Goal: Task Accomplishment & Management: Manage account settings

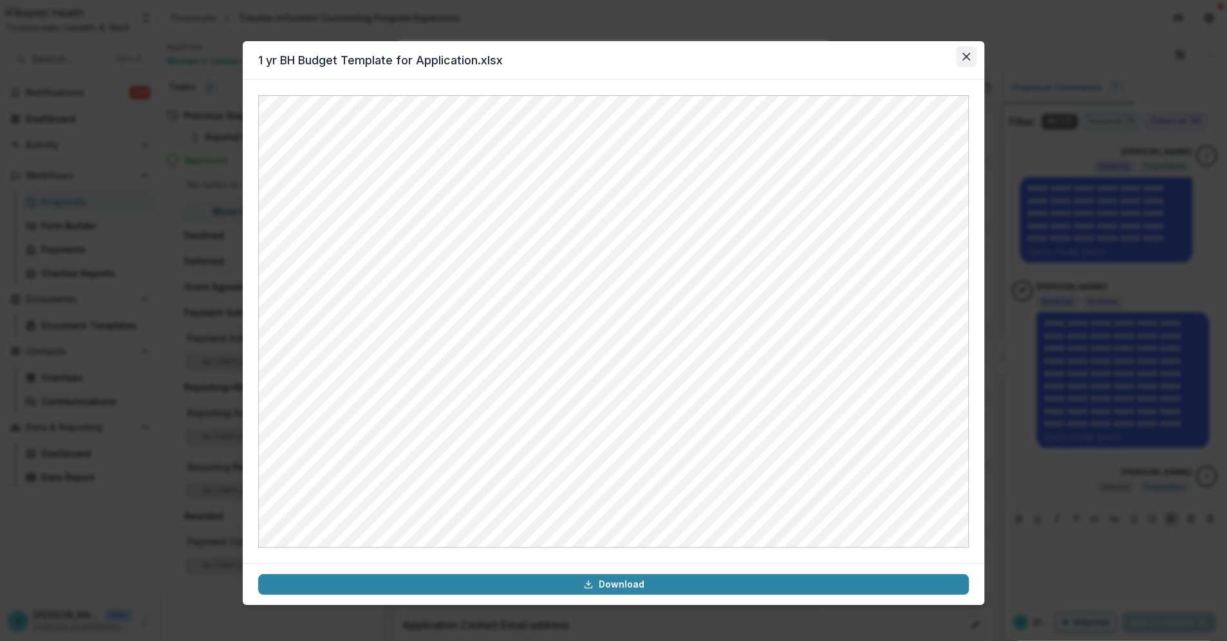
click at [965, 57] on icon "Close" at bounding box center [967, 57] width 8 height 8
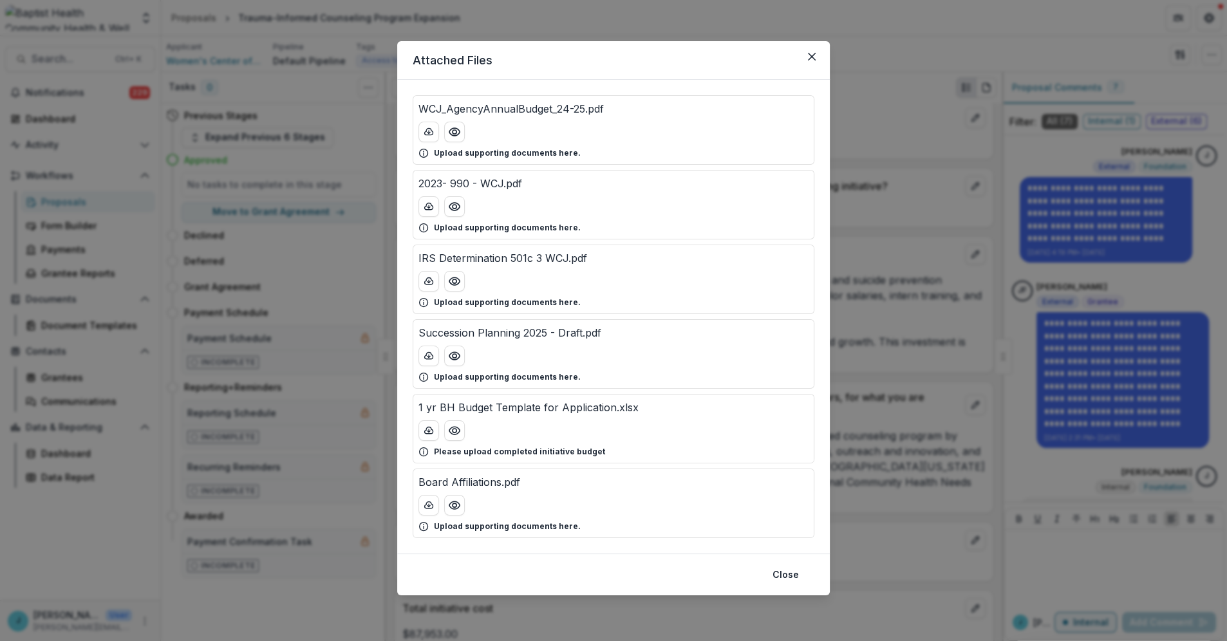
scroll to position [36, 0]
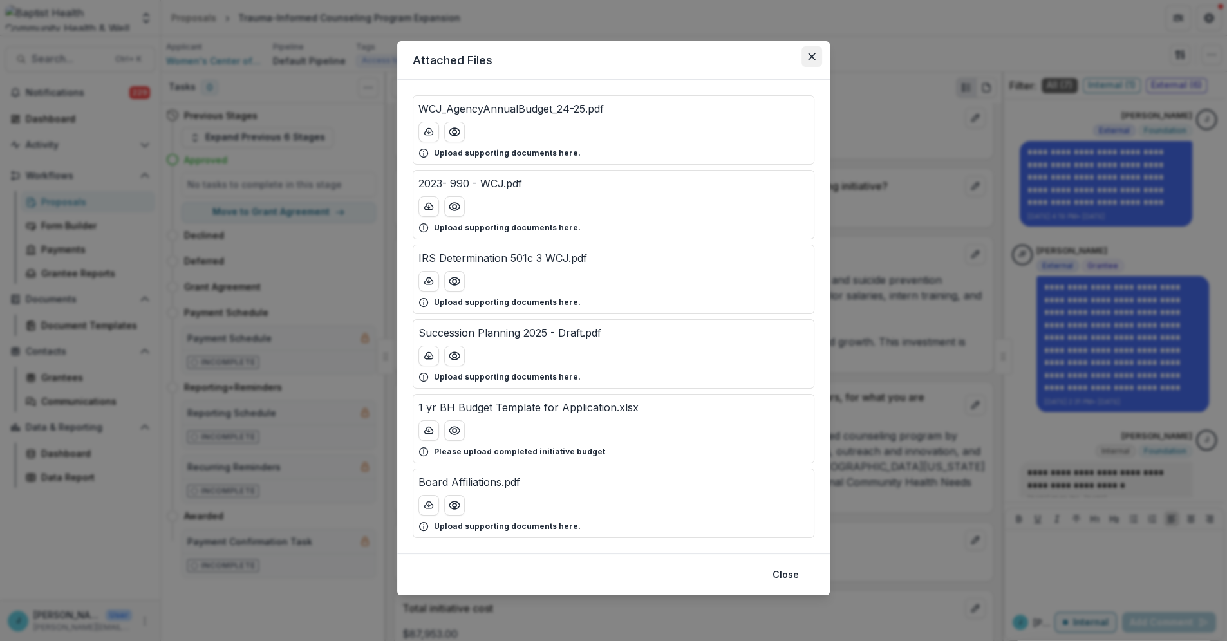
click at [811, 57] on icon "Close" at bounding box center [812, 57] width 8 height 8
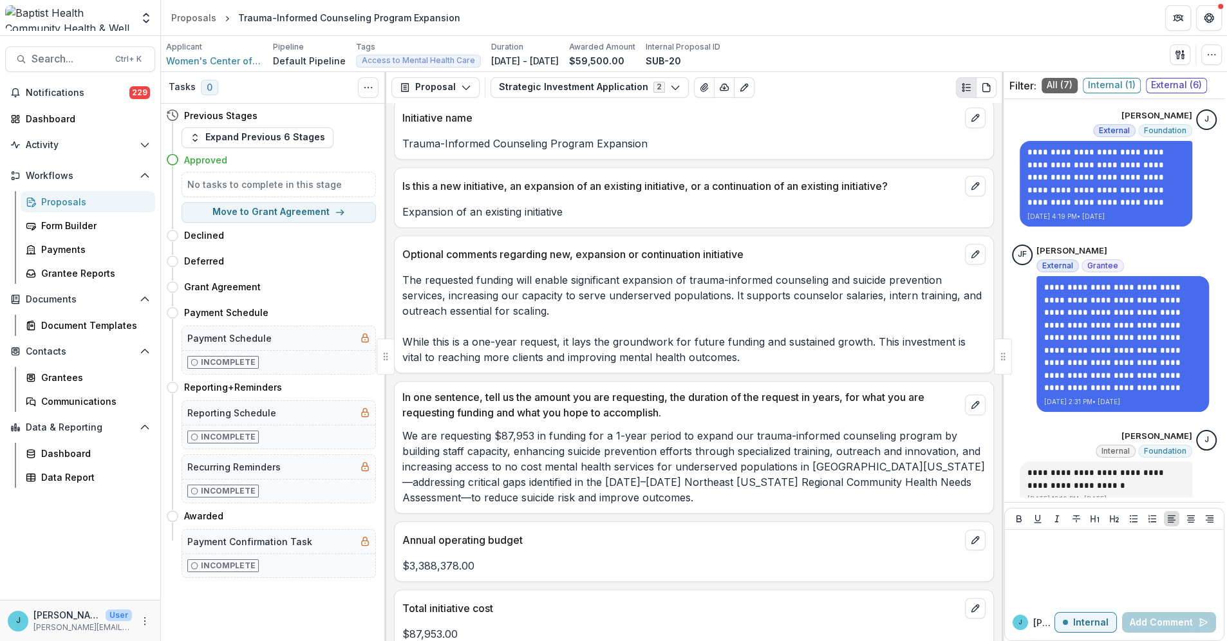
click at [77, 200] on div "Proposals" at bounding box center [93, 202] width 104 height 14
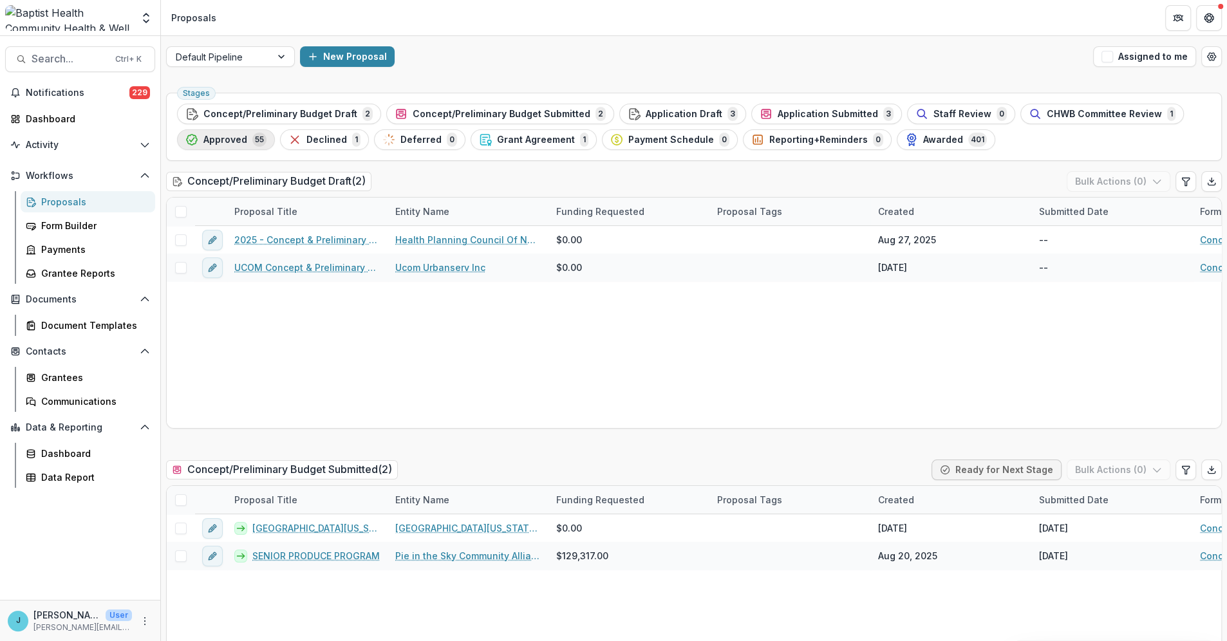
click at [228, 136] on span "Approved" at bounding box center [225, 140] width 44 height 11
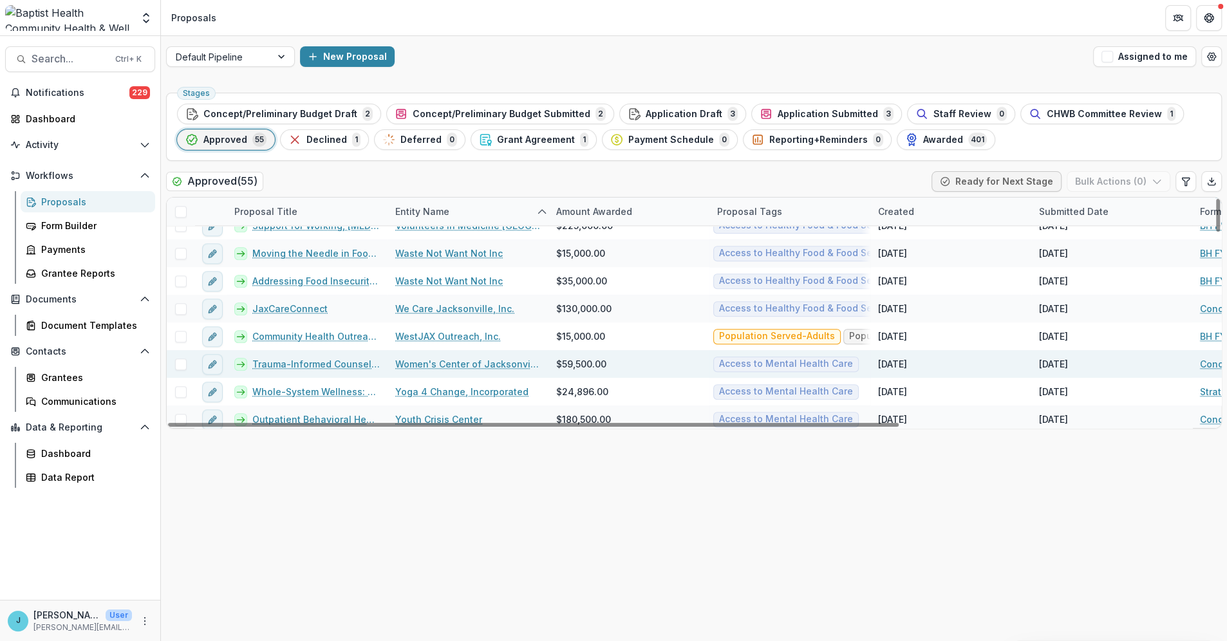
scroll to position [1320, 0]
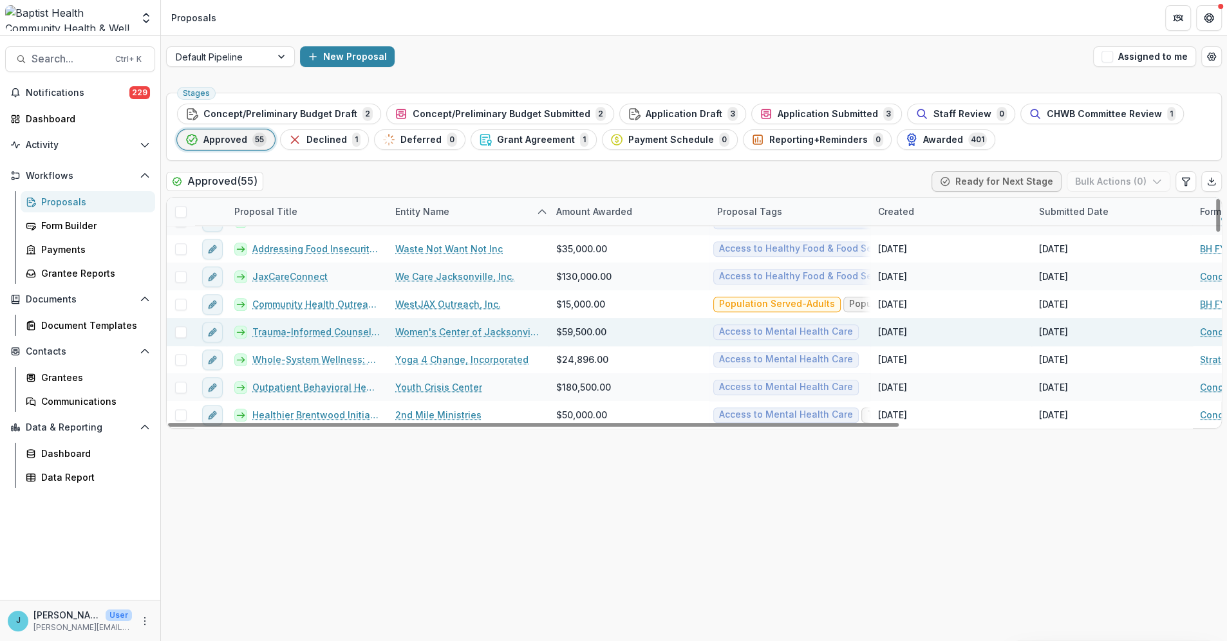
click at [332, 330] on link "Trauma-Informed Counseling Program Expansion" at bounding box center [315, 332] width 127 height 14
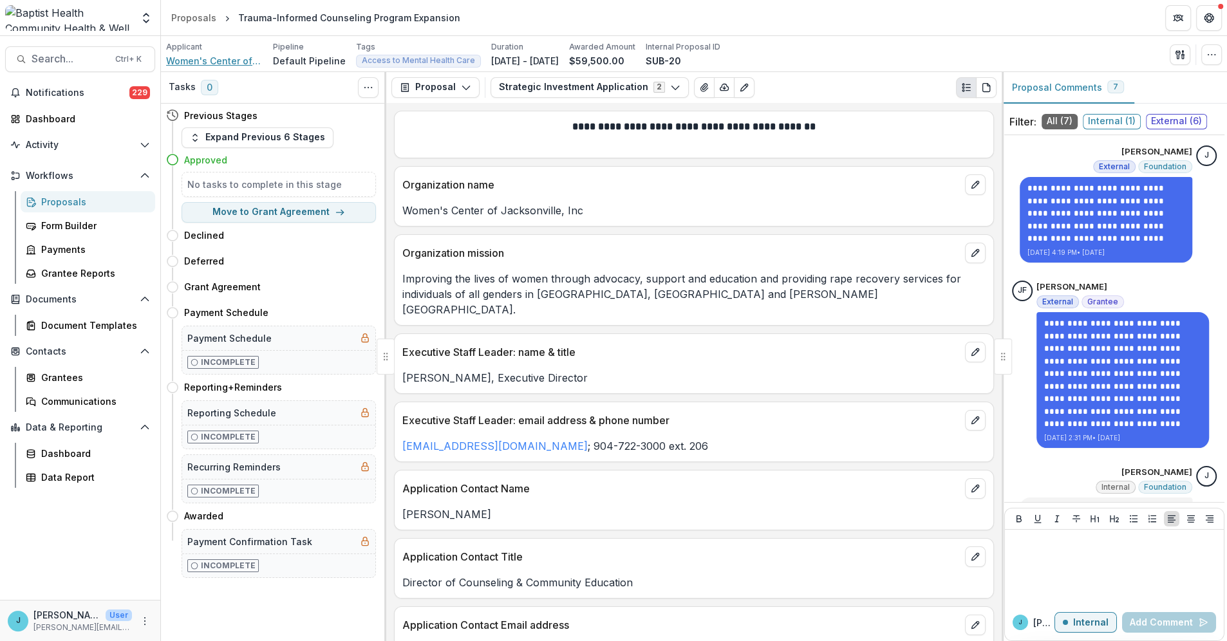
click at [227, 58] on span "Women's Center of Jacksonville, Inc" at bounding box center [214, 61] width 97 height 14
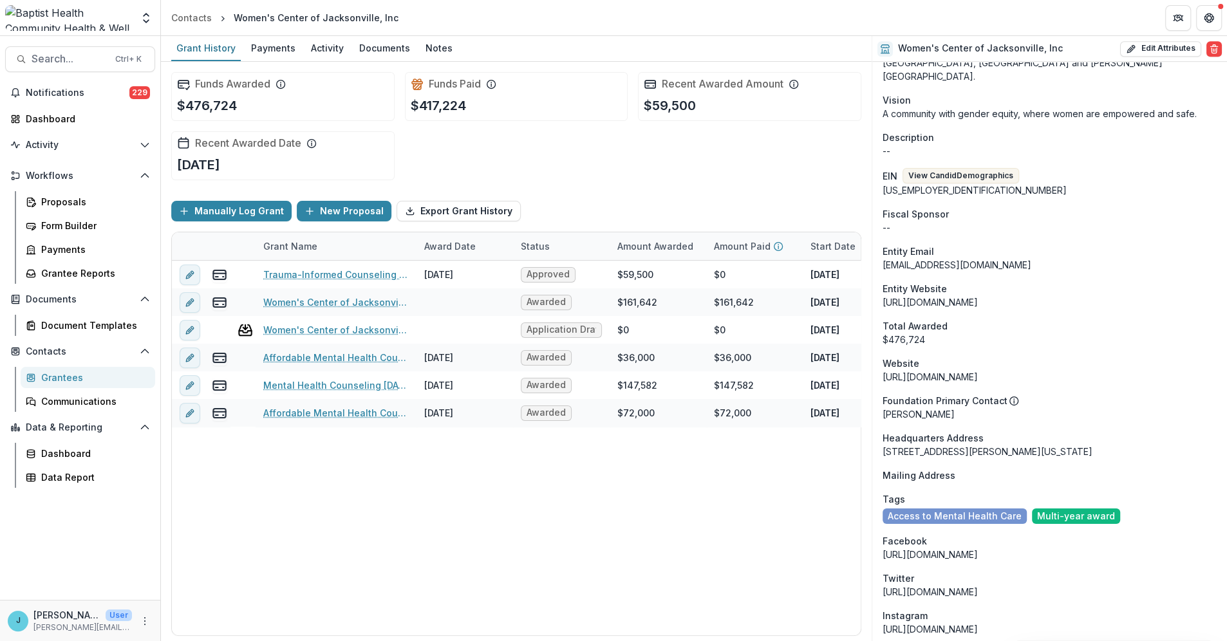
scroll to position [858, 0]
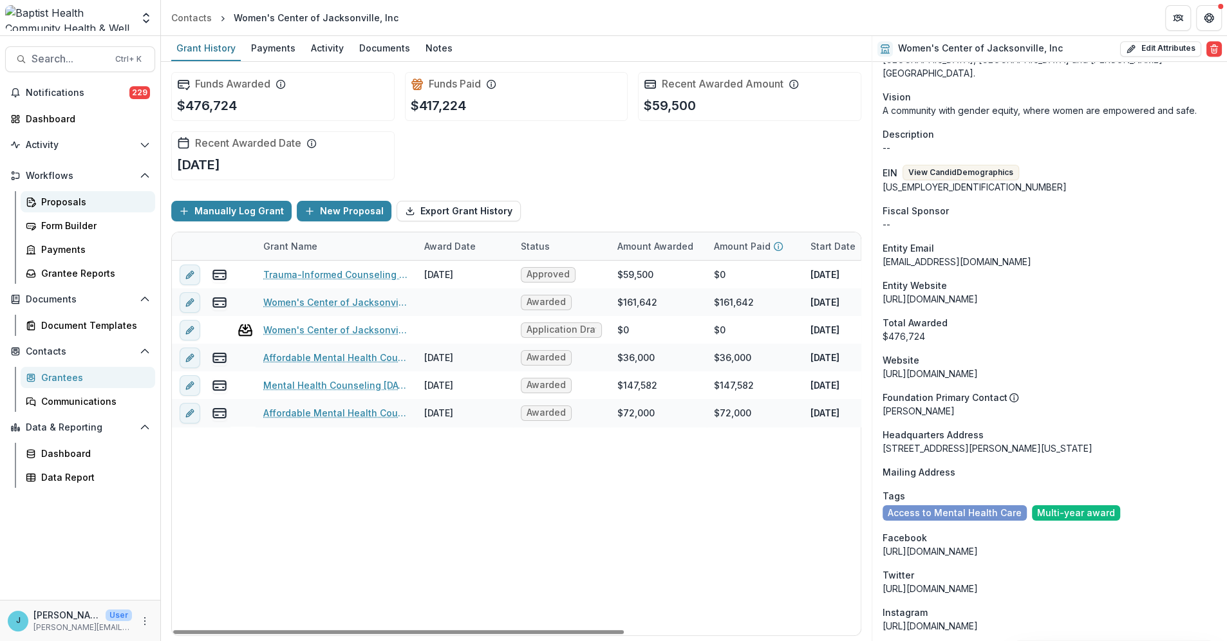
click at [57, 198] on div "Proposals" at bounding box center [93, 202] width 104 height 14
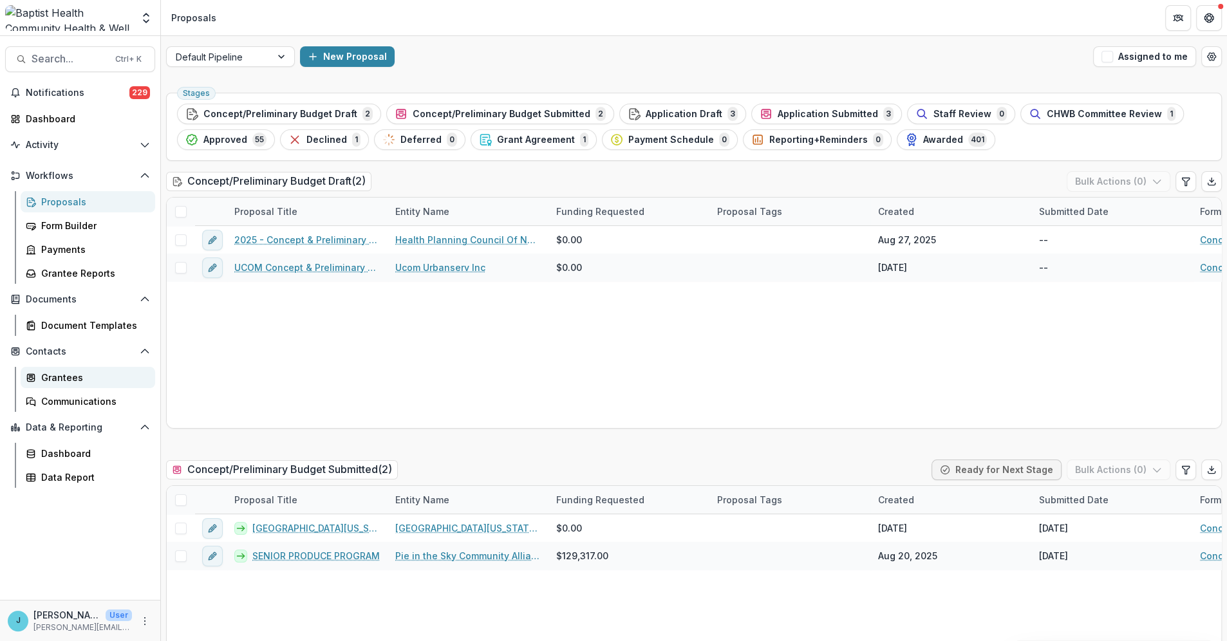
click at [71, 377] on div "Grantees" at bounding box center [93, 378] width 104 height 14
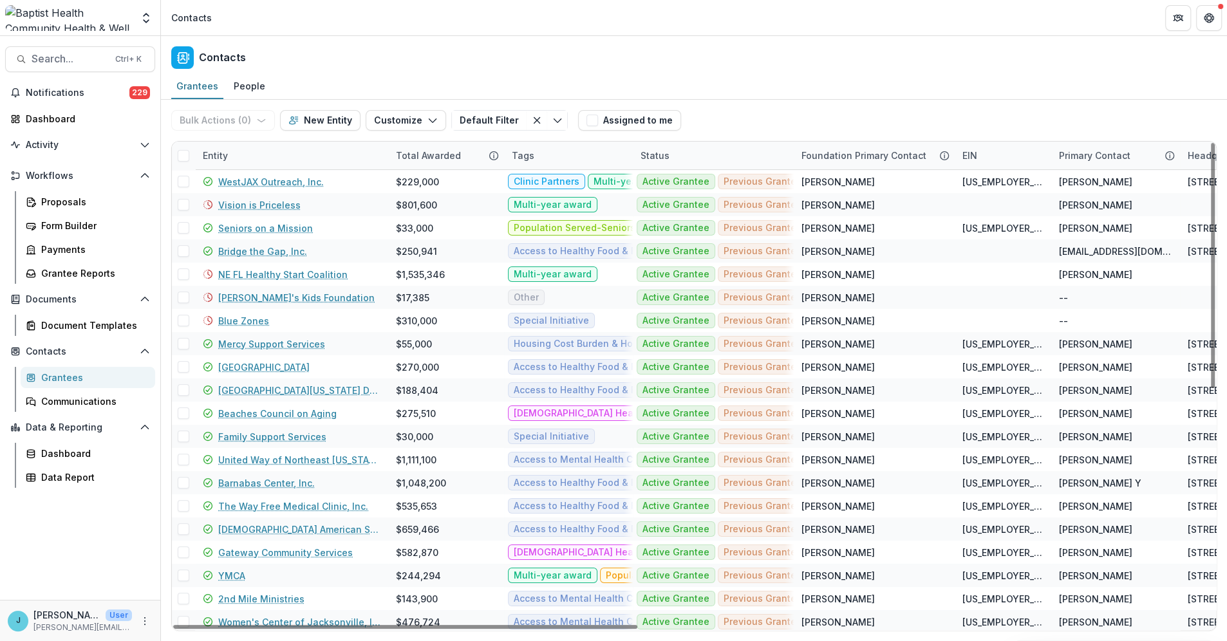
click at [236, 151] on div "Entity" at bounding box center [291, 156] width 193 height 28
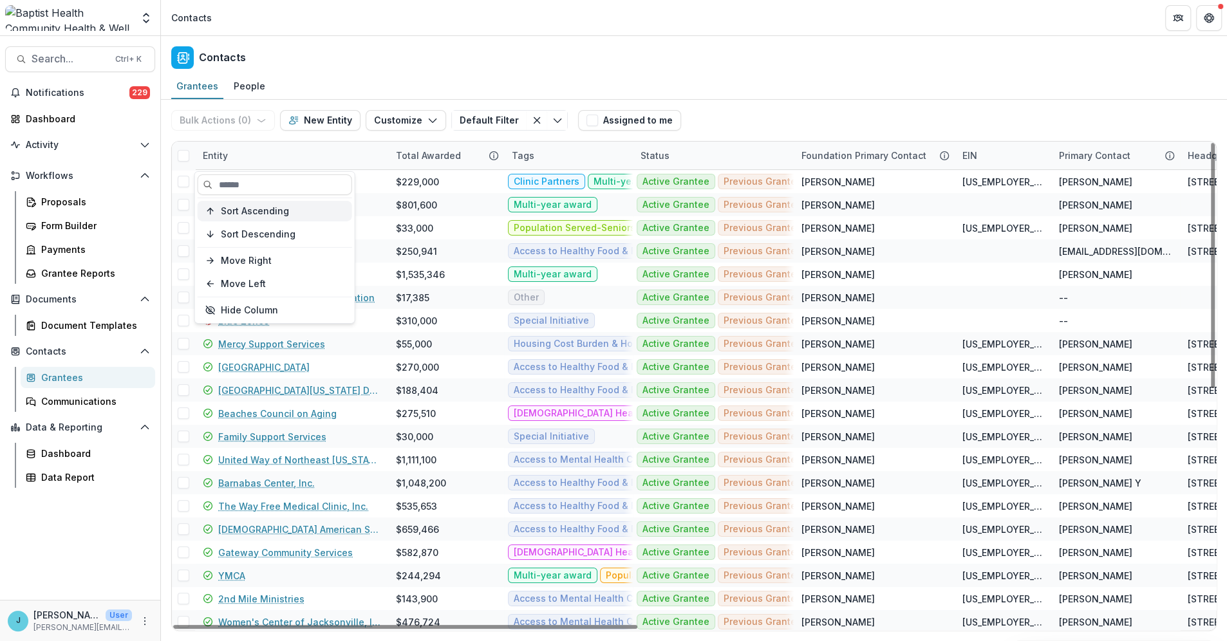
click at [250, 213] on span "Sort Ascending" at bounding box center [255, 210] width 68 height 11
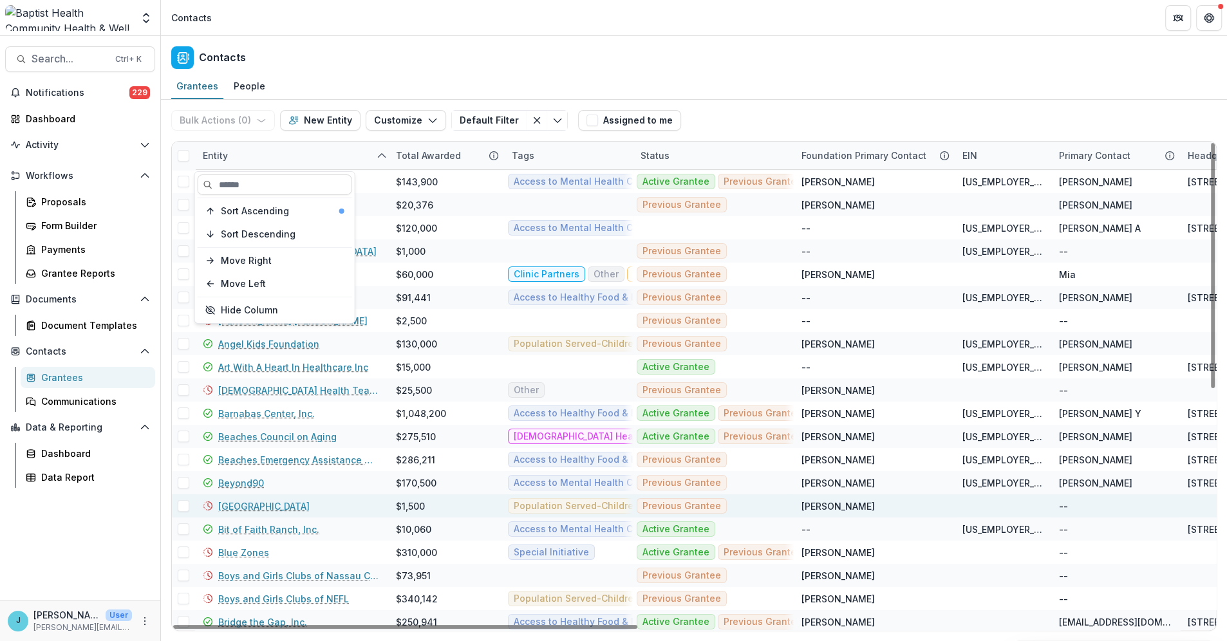
scroll to position [143, 0]
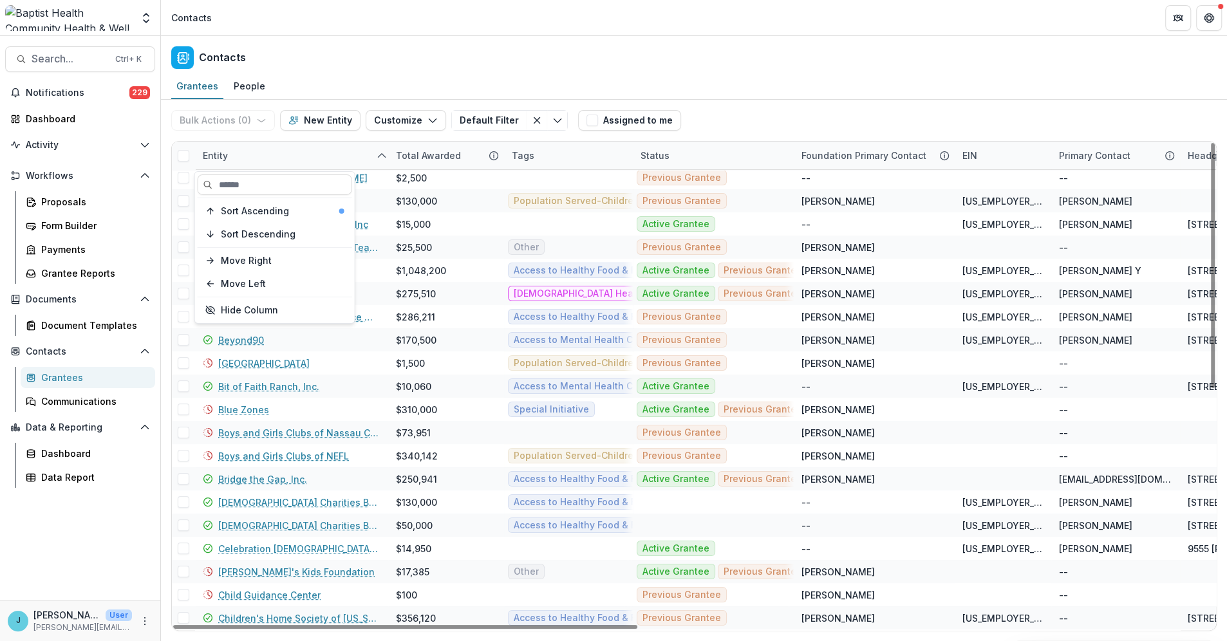
click at [321, 158] on div "Entity" at bounding box center [291, 156] width 193 height 28
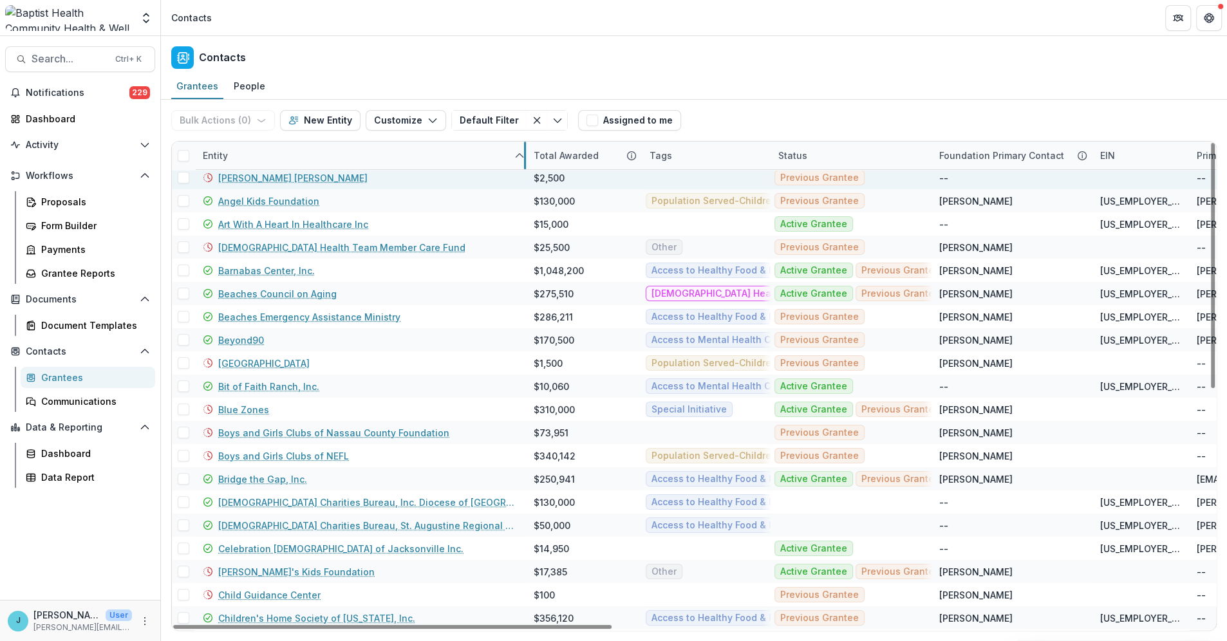
drag, startPoint x: 388, startPoint y: 155, endPoint x: 525, endPoint y: 176, distance: 138.8
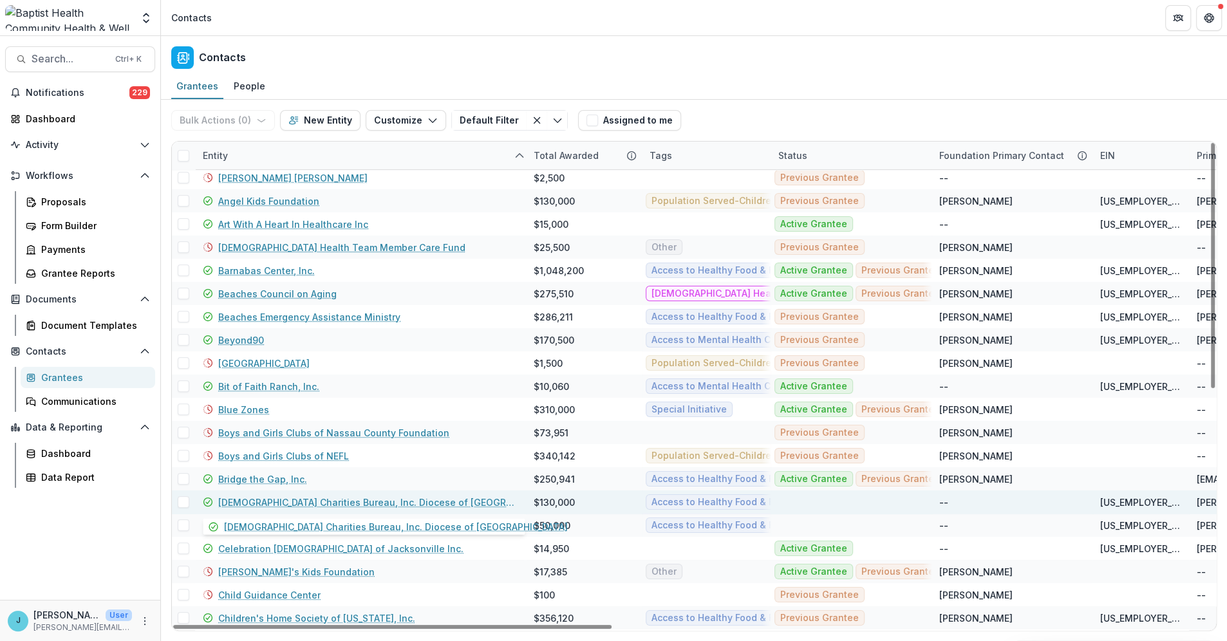
click at [330, 506] on link "[DEMOGRAPHIC_DATA] Charities Bureau, Inc. Diocese of [GEOGRAPHIC_DATA]" at bounding box center [368, 503] width 300 height 14
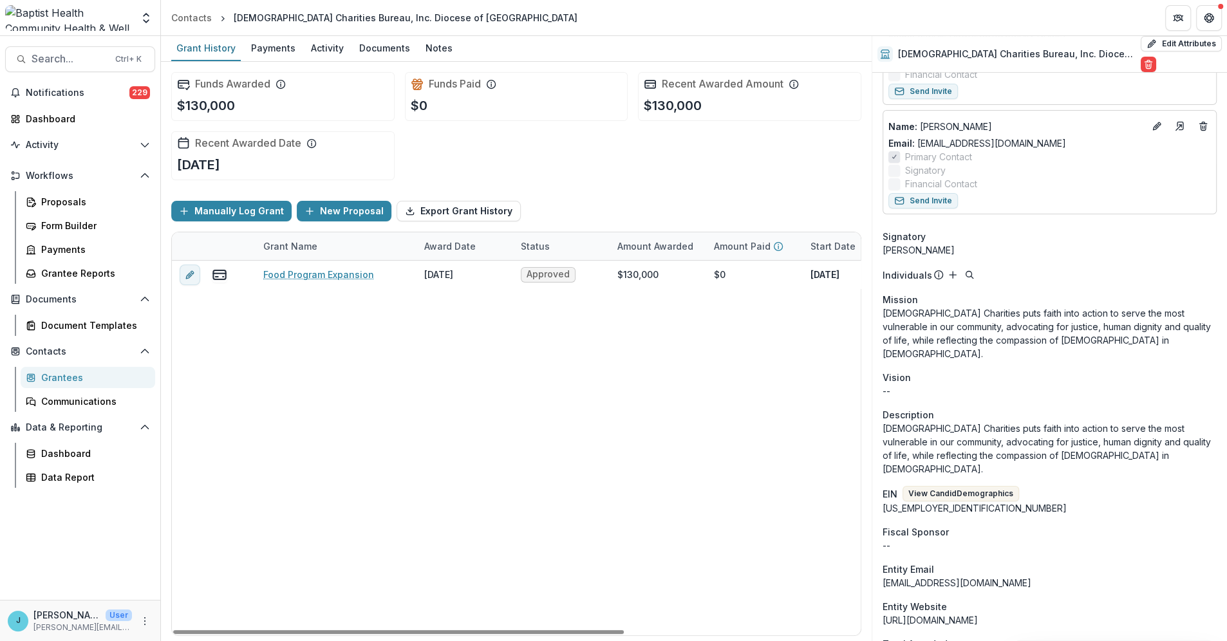
scroll to position [214, 0]
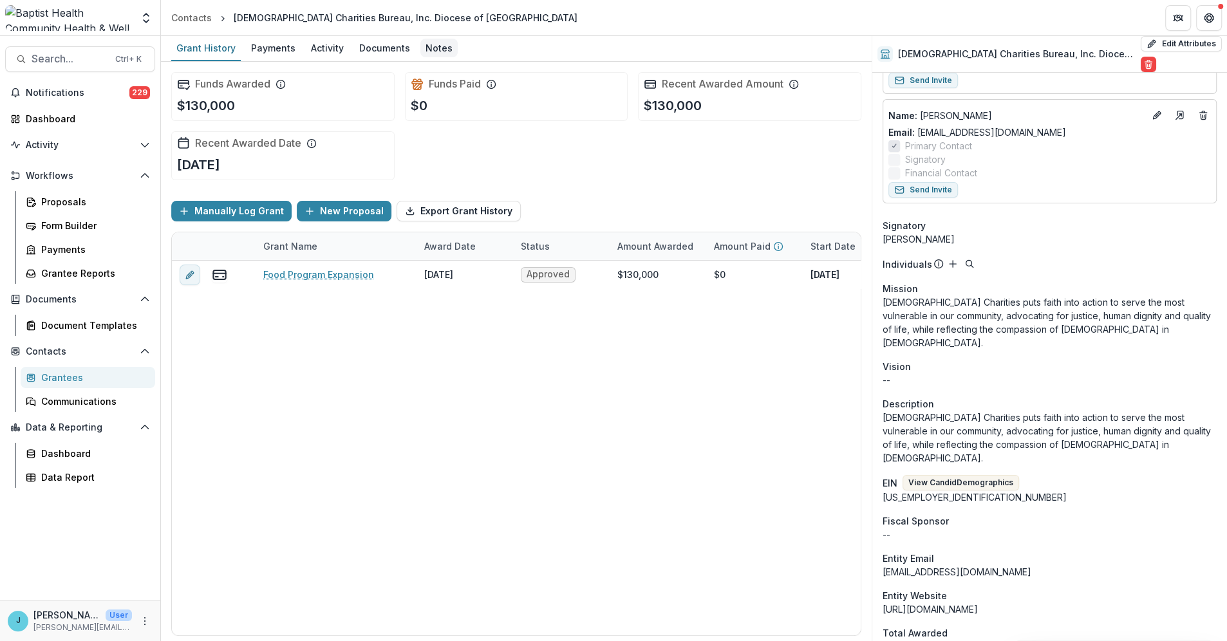
click at [441, 48] on div "Notes" at bounding box center [438, 48] width 37 height 19
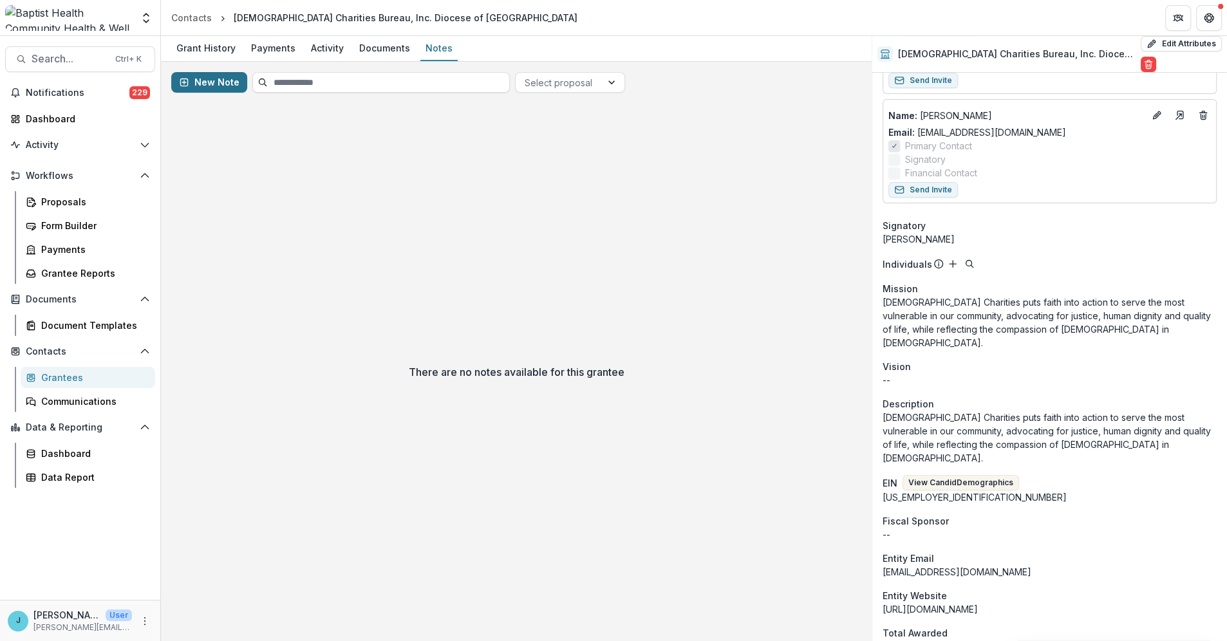
click at [184, 79] on rect "button" at bounding box center [183, 82] width 7 height 7
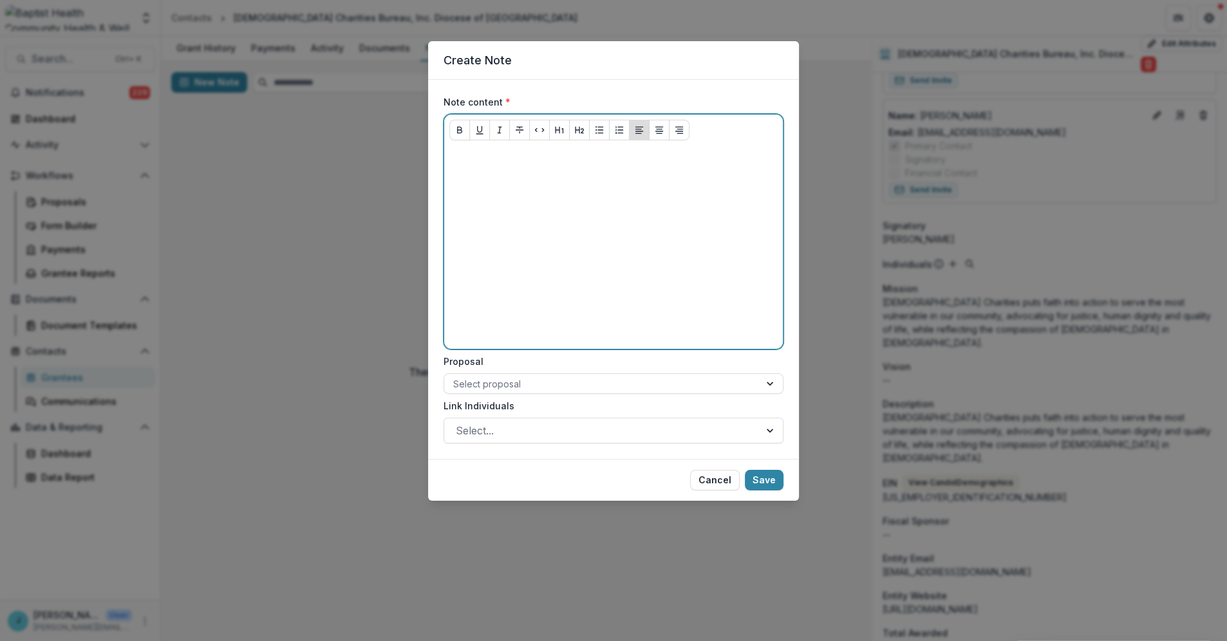
click at [464, 149] on div at bounding box center [613, 247] width 339 height 203
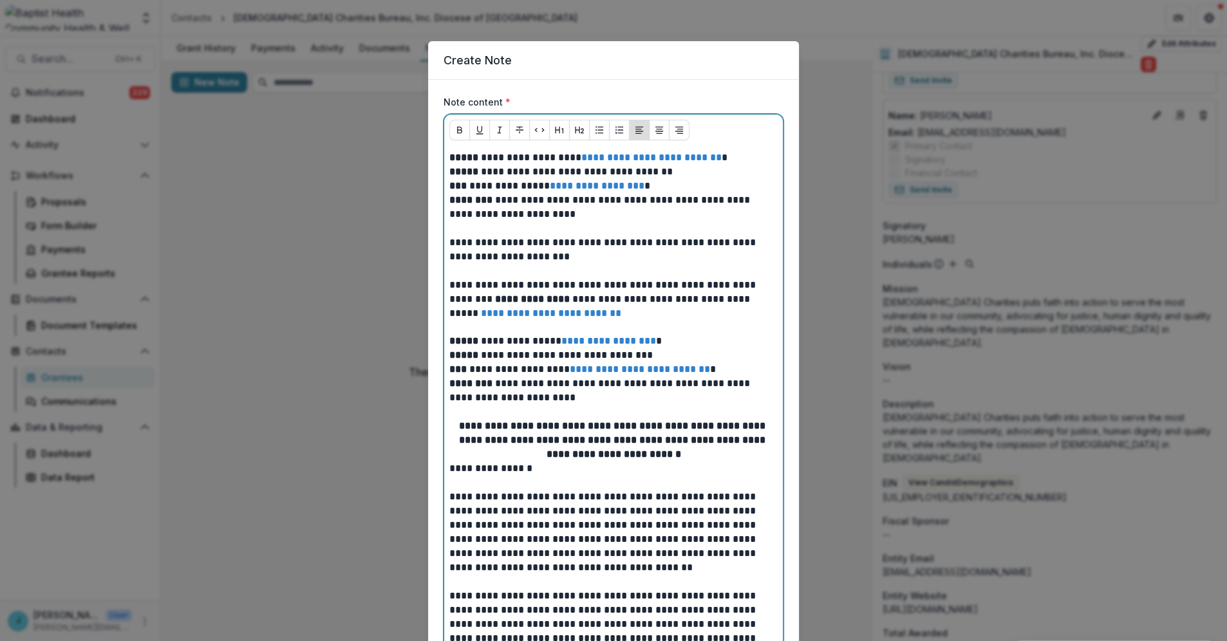
scroll to position [79, 0]
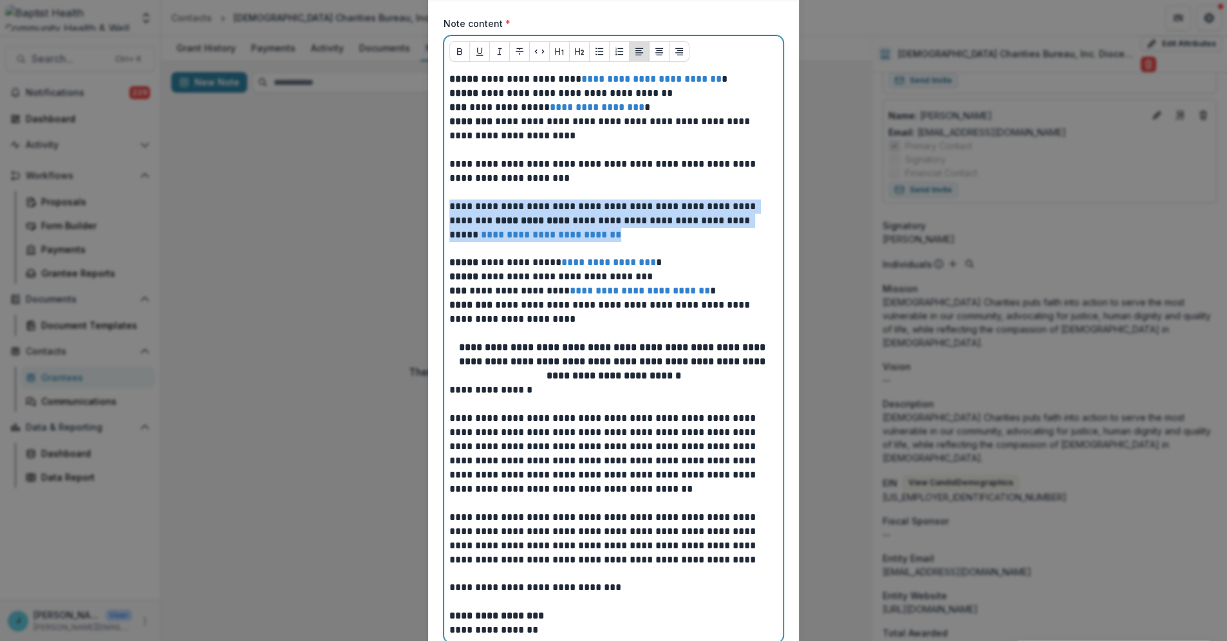
drag, startPoint x: 547, startPoint y: 230, endPoint x: 434, endPoint y: 205, distance: 115.4
click at [434, 205] on form "**********" at bounding box center [613, 376] width 371 height 751
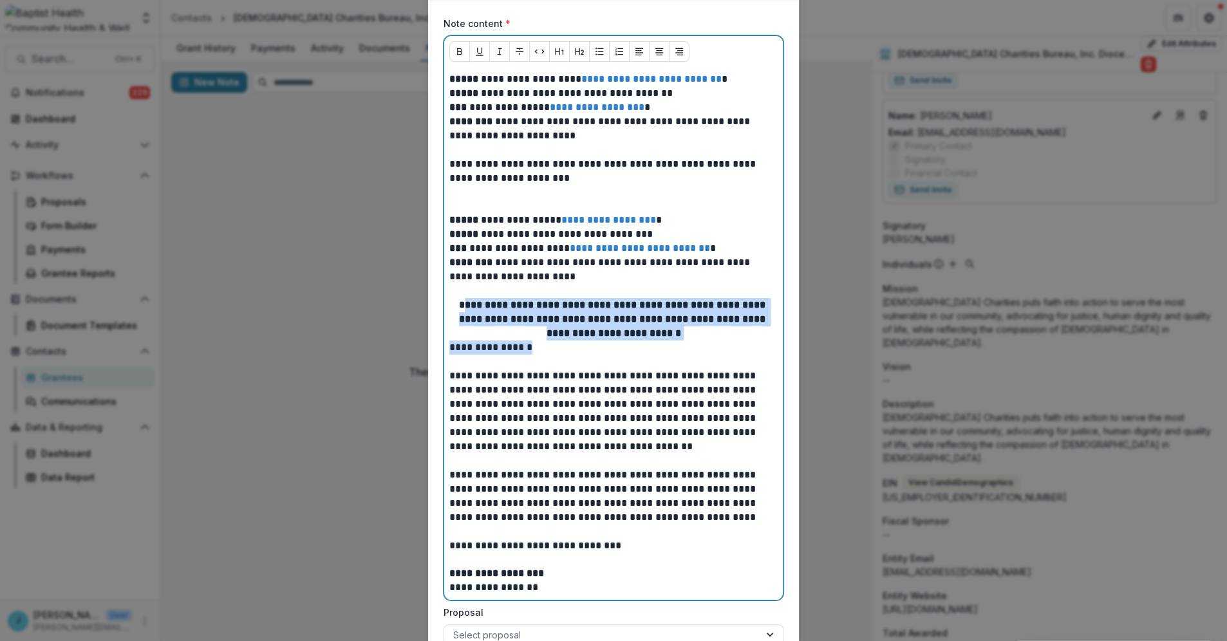
drag, startPoint x: 473, startPoint y: 303, endPoint x: 744, endPoint y: 341, distance: 273.2
click at [744, 341] on div "**********" at bounding box center [613, 333] width 328 height 523
click at [702, 335] on p "**********" at bounding box center [613, 319] width 328 height 42
click at [701, 335] on p "**********" at bounding box center [613, 319] width 328 height 42
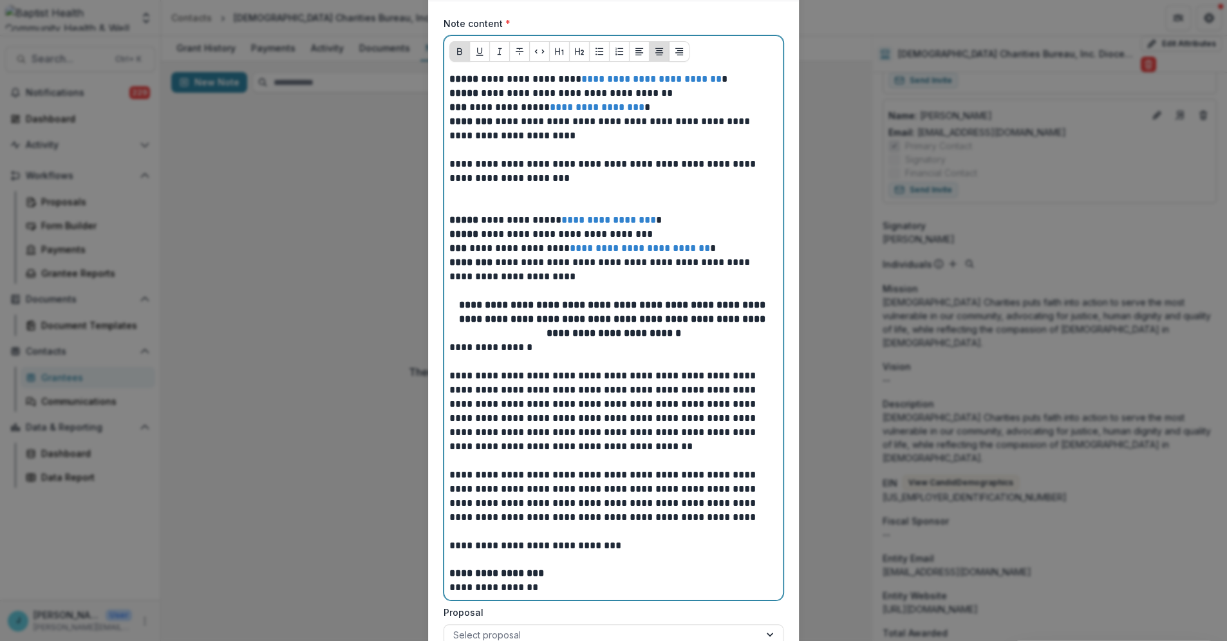
click at [467, 304] on strong "**********" at bounding box center [613, 319] width 309 height 38
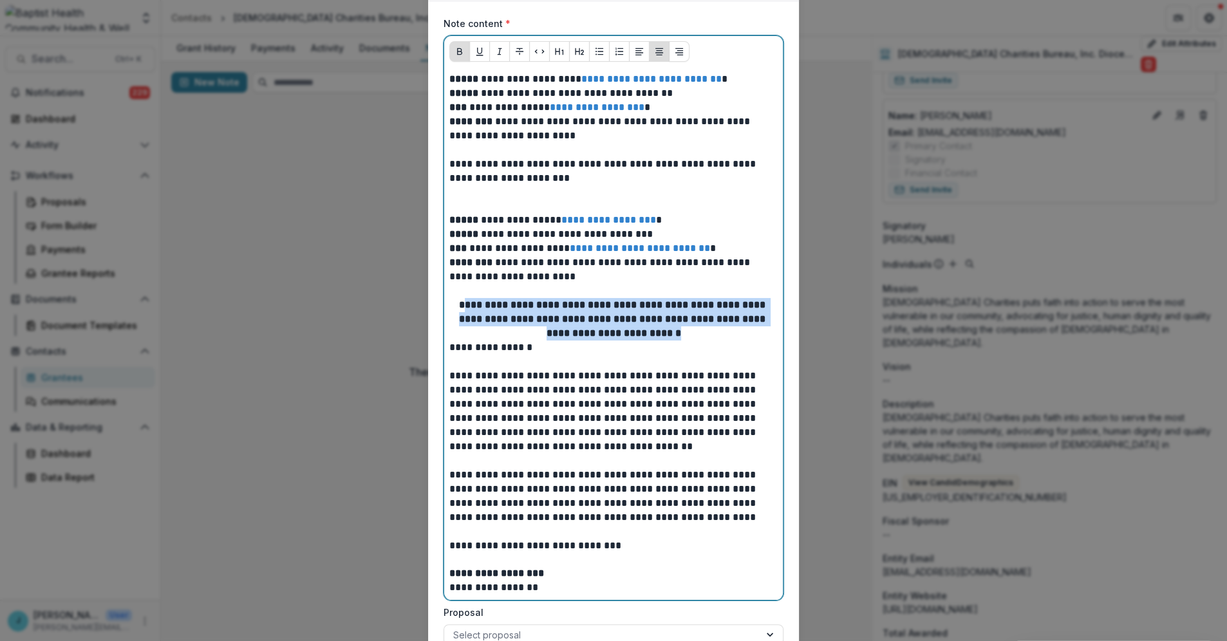
drag, startPoint x: 469, startPoint y: 301, endPoint x: 689, endPoint y: 335, distance: 222.8
click at [689, 335] on p "**********" at bounding box center [613, 319] width 328 height 42
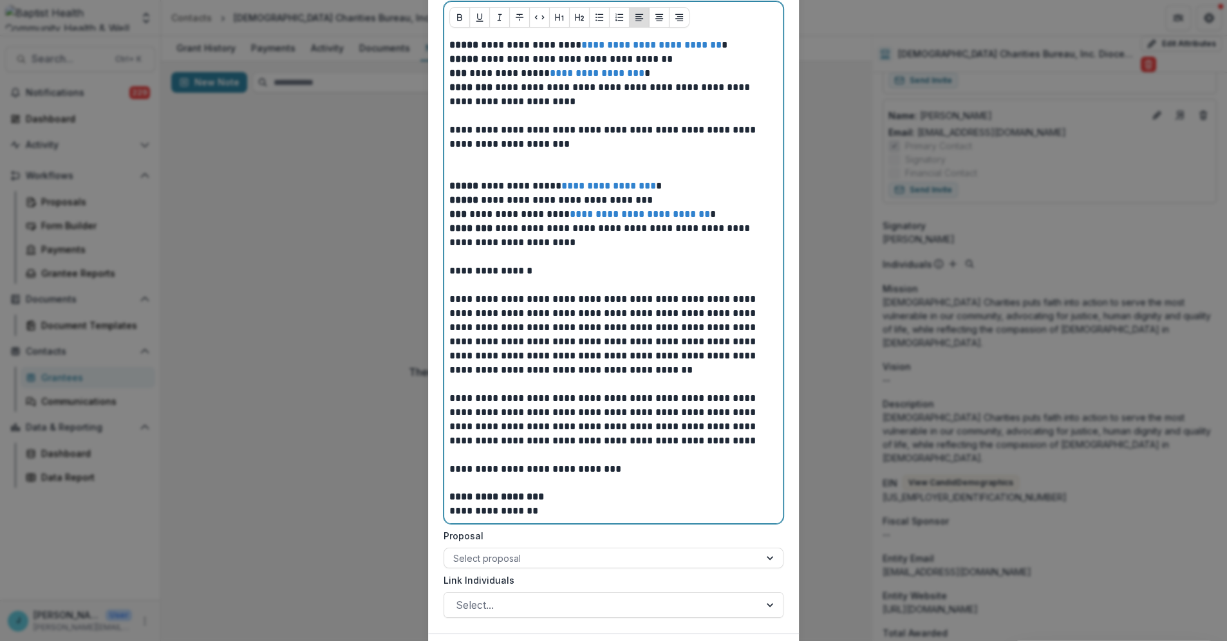
scroll to position [189, 0]
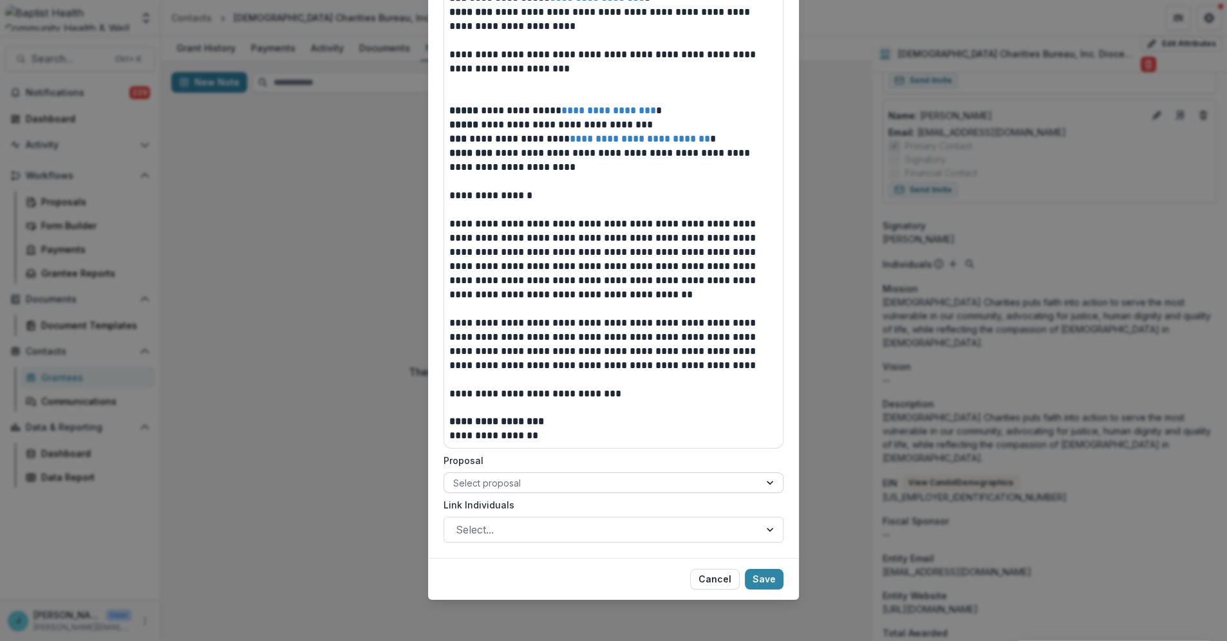
click at [560, 482] on div at bounding box center [601, 483] width 297 height 16
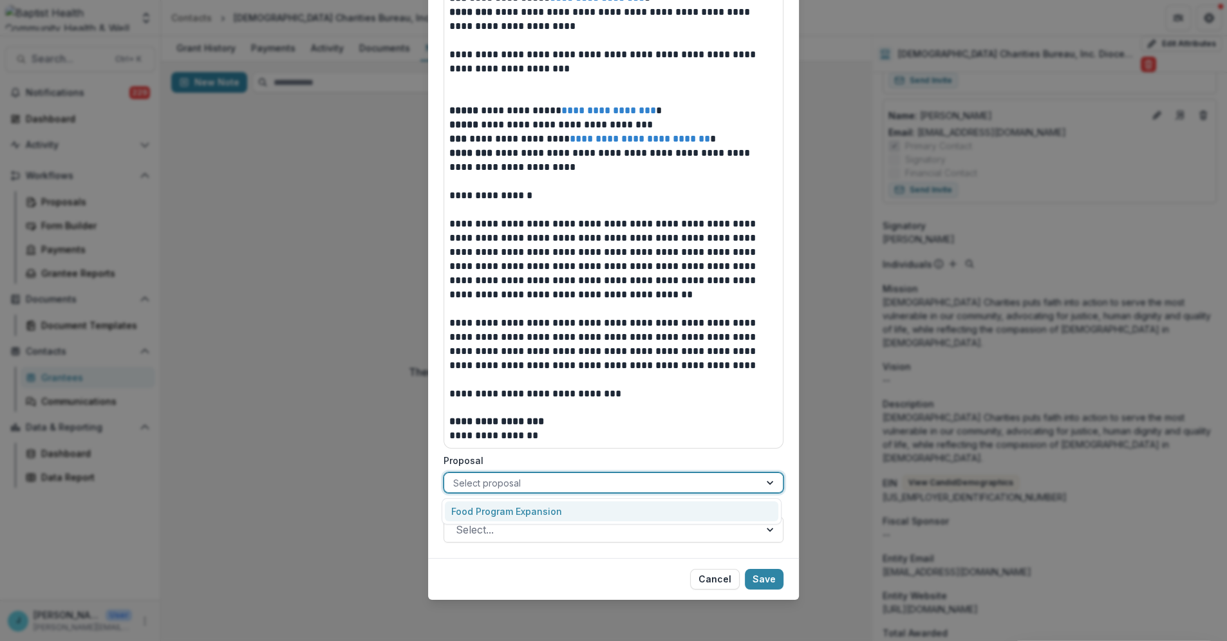
click at [530, 511] on div "Food Program Expansion" at bounding box center [612, 512] width 334 height 20
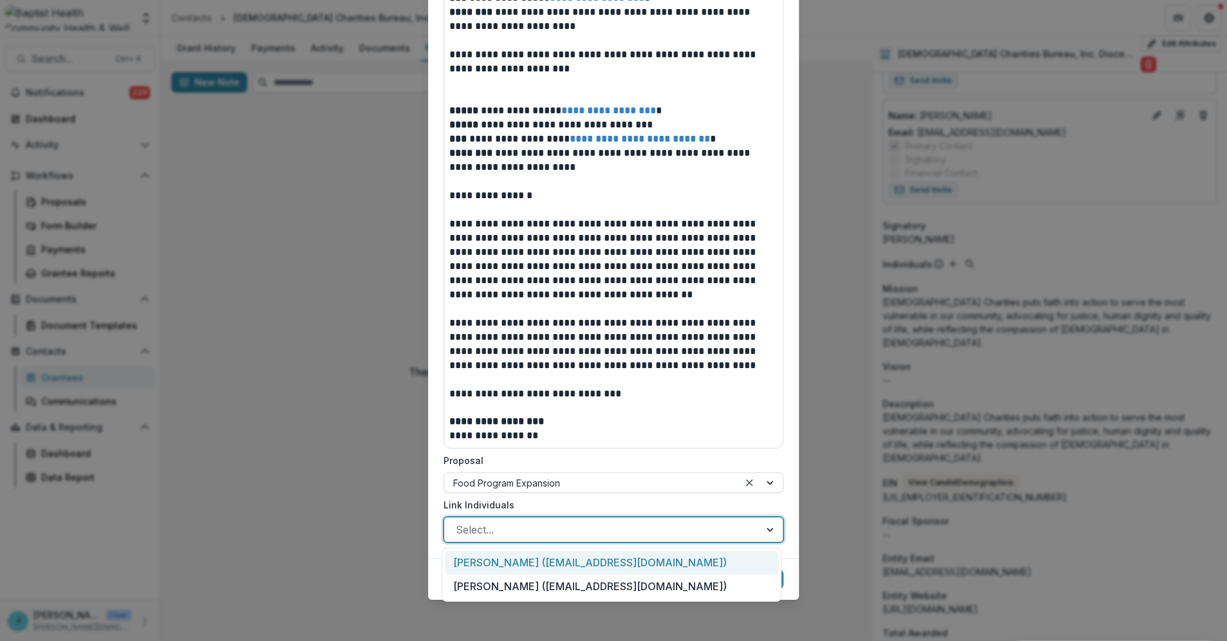
click at [493, 531] on div at bounding box center [602, 530] width 292 height 18
click at [493, 567] on div "[PERSON_NAME] ([EMAIL_ADDRESS][DOMAIN_NAME])" at bounding box center [612, 563] width 334 height 24
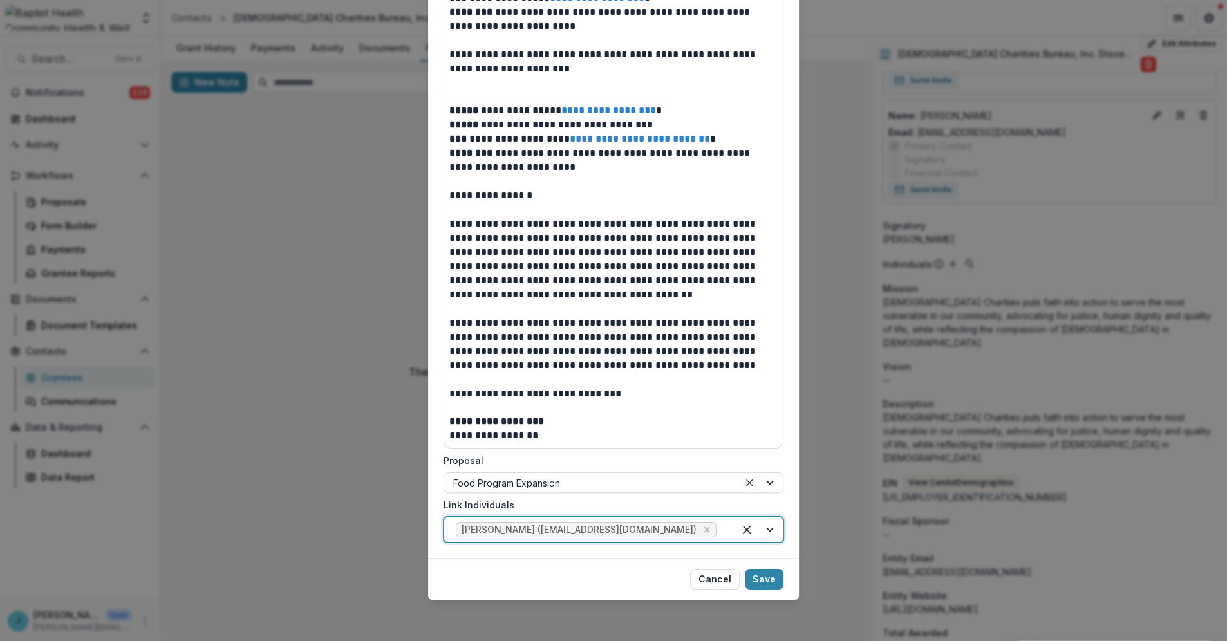
click at [768, 531] on div at bounding box center [758, 530] width 49 height 24
click at [551, 563] on div "[PERSON_NAME] ([EMAIL_ADDRESS][DOMAIN_NAME])" at bounding box center [612, 563] width 334 height 24
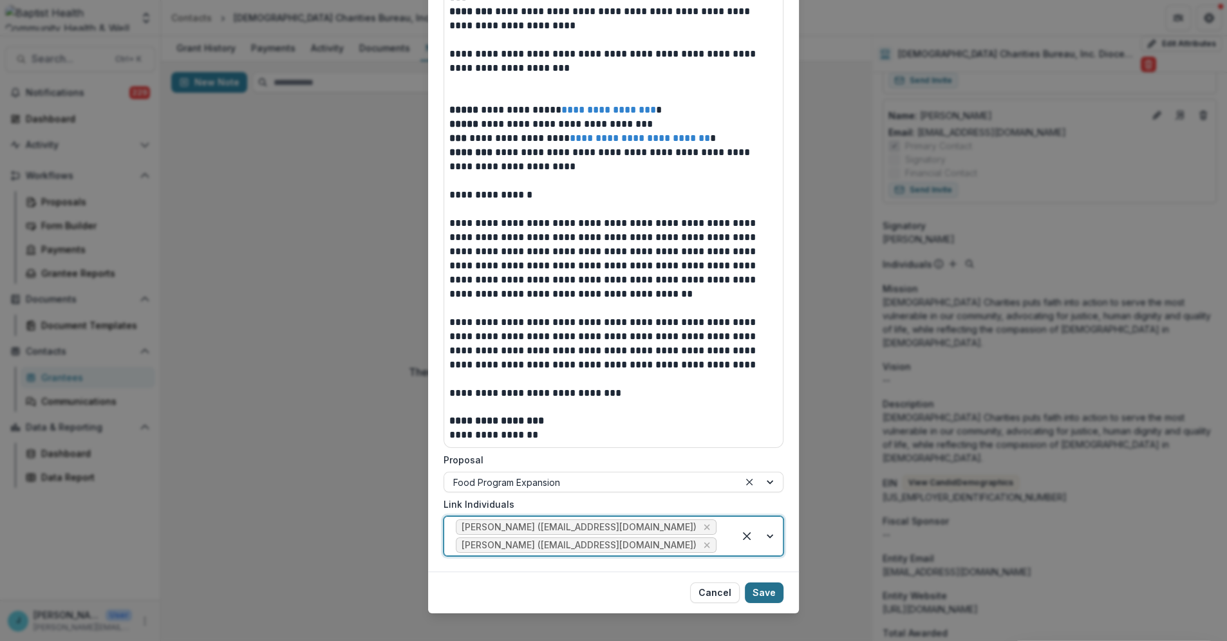
click at [756, 589] on button "Save" at bounding box center [764, 593] width 39 height 21
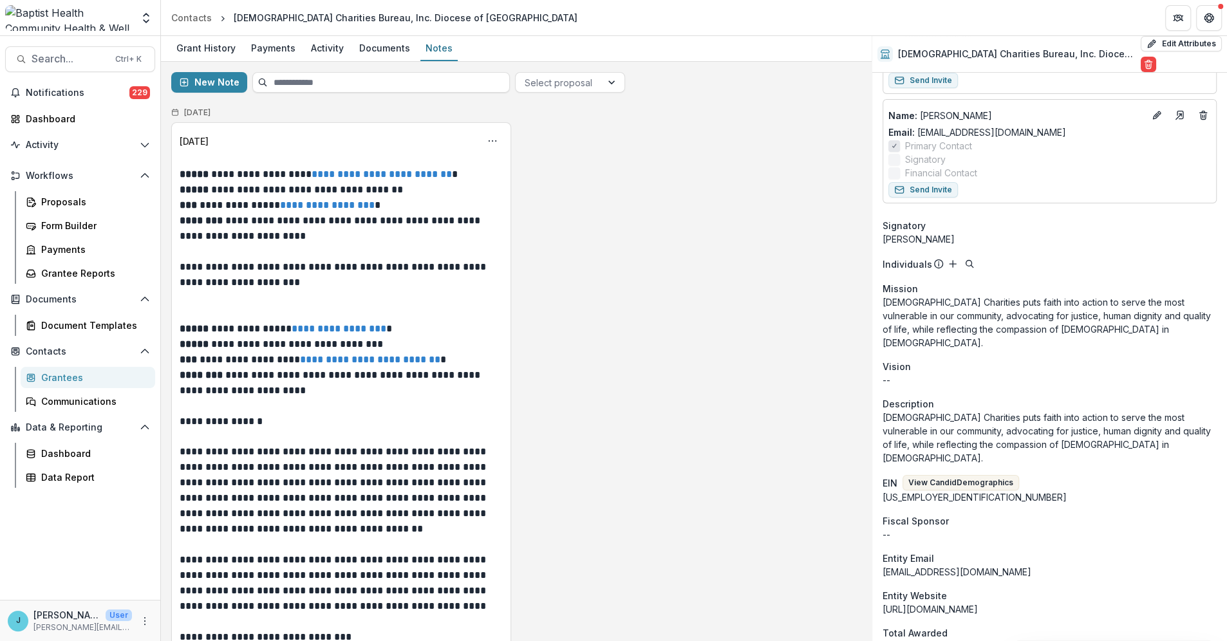
click at [55, 375] on div "Grantees" at bounding box center [93, 378] width 104 height 14
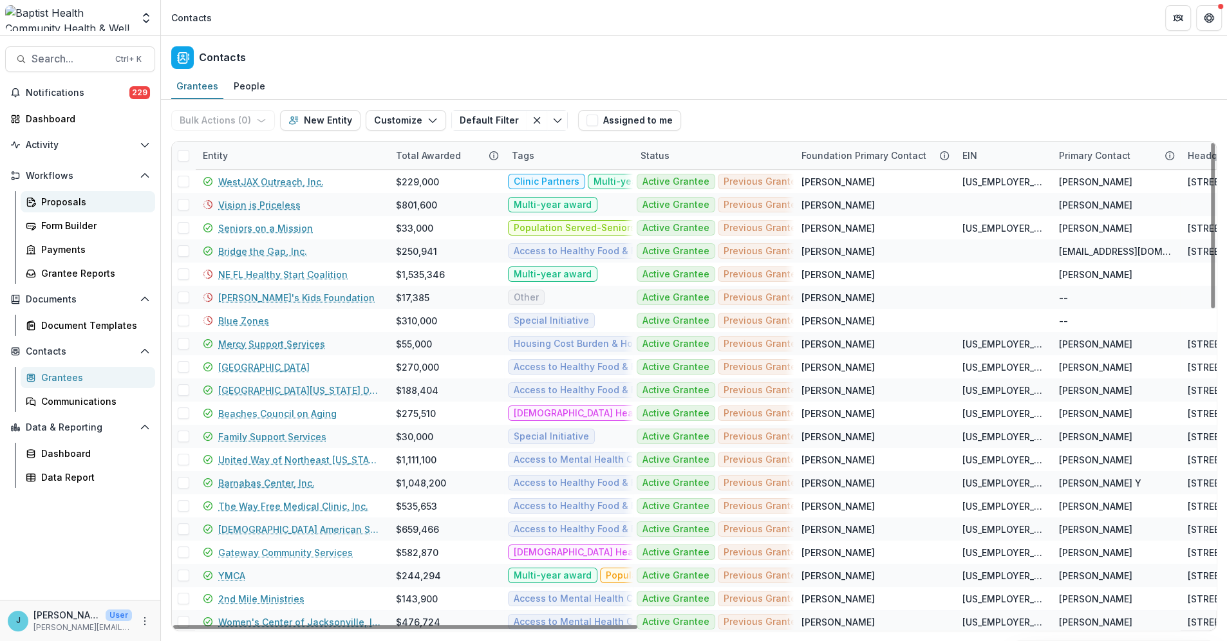
click at [64, 207] on div "Proposals" at bounding box center [93, 202] width 104 height 14
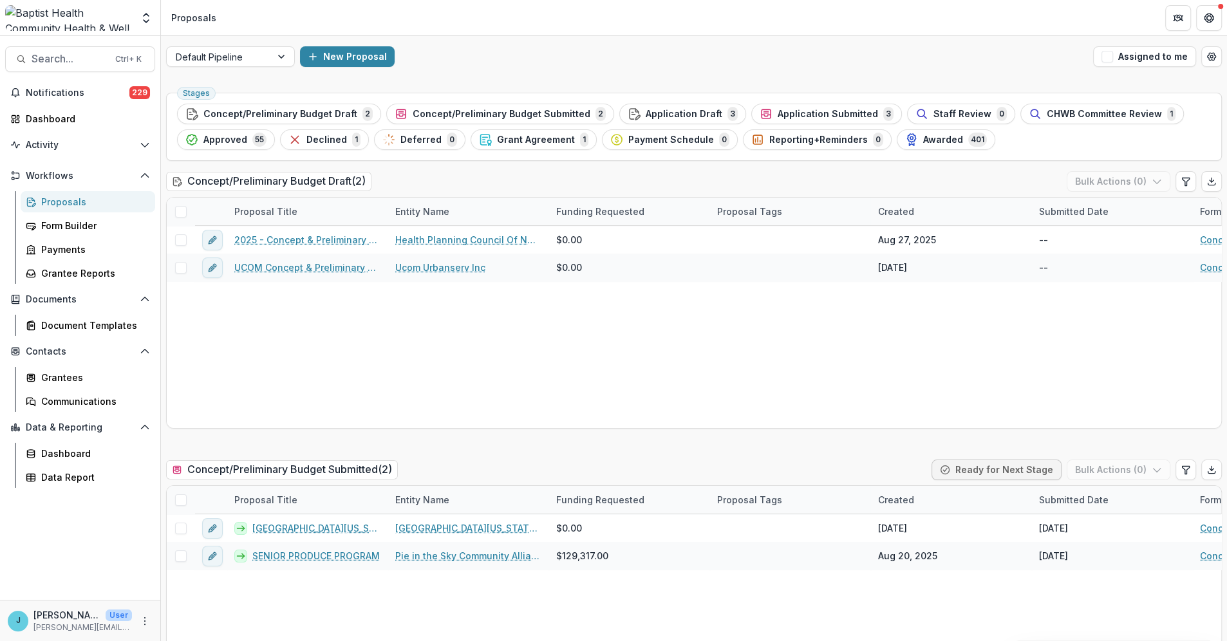
click at [238, 140] on span "Approved" at bounding box center [225, 140] width 44 height 11
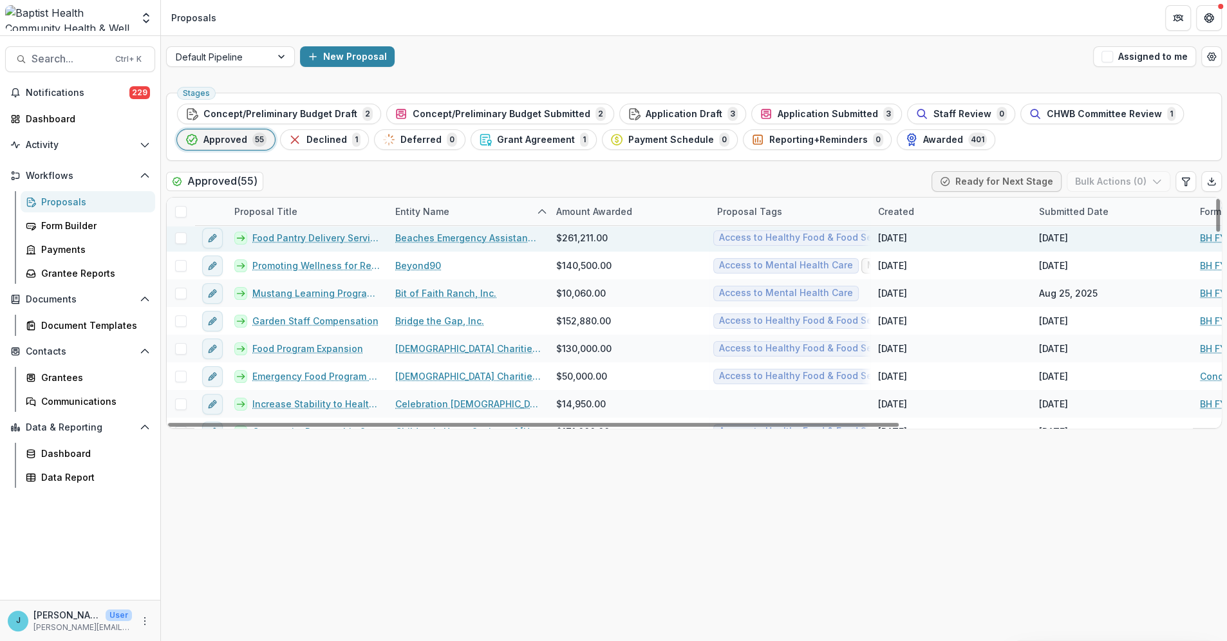
scroll to position [143, 0]
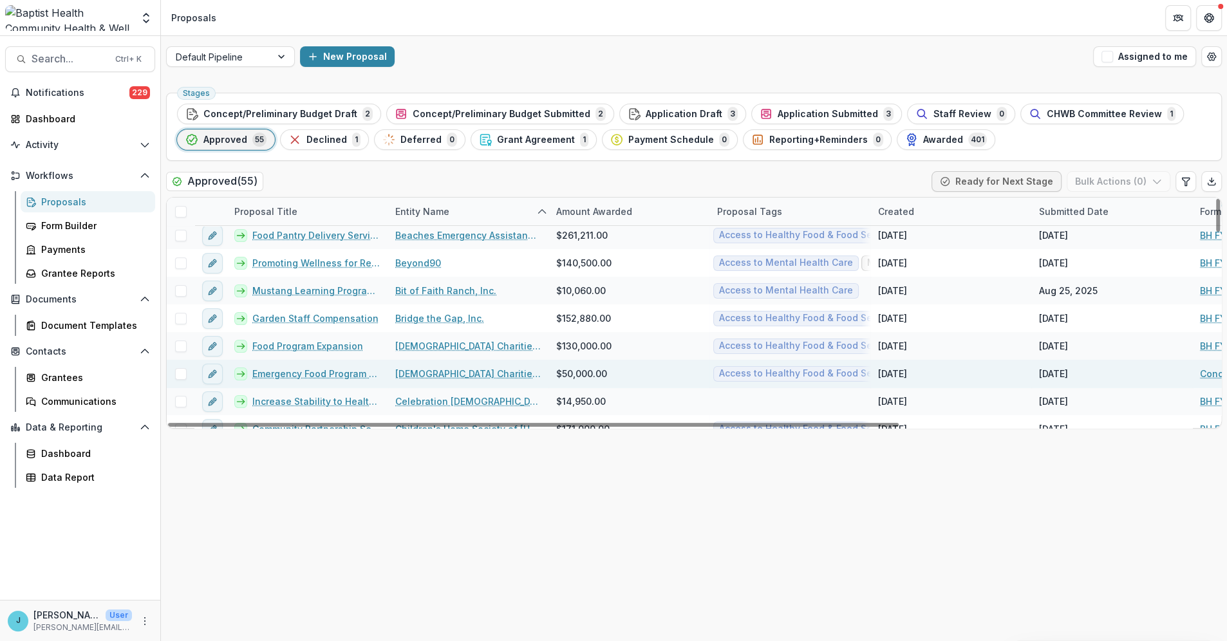
click at [317, 372] on link "Emergency Food Program Expansion" at bounding box center [315, 374] width 127 height 14
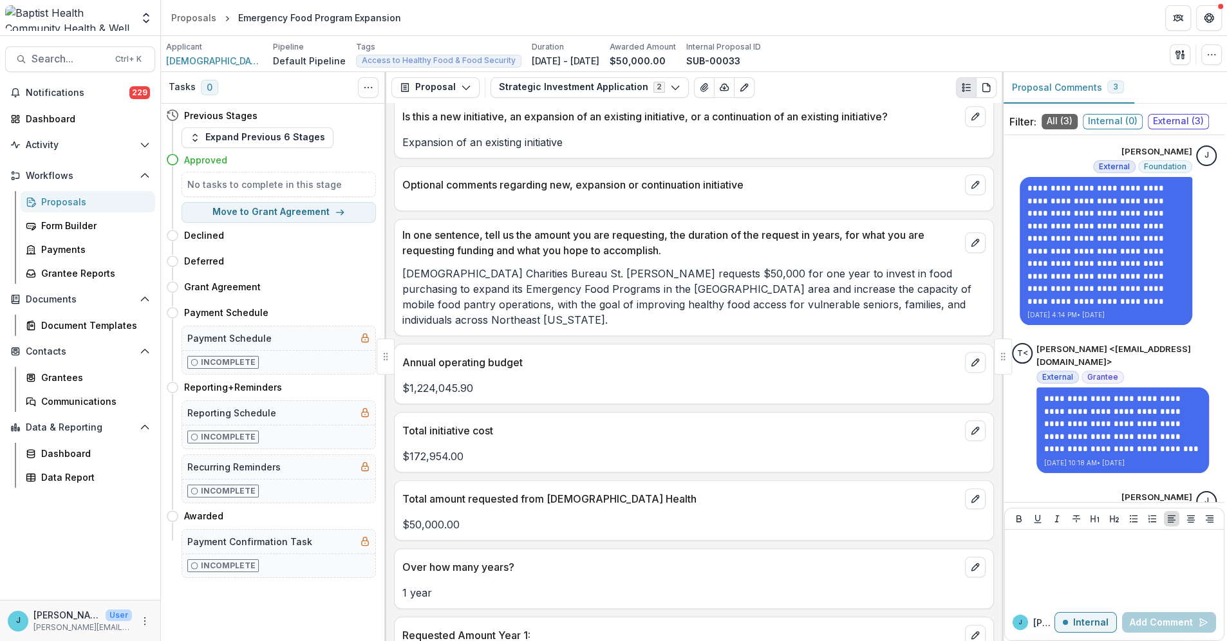
scroll to position [715, 0]
click at [1209, 52] on icon "button" at bounding box center [1212, 55] width 10 height 10
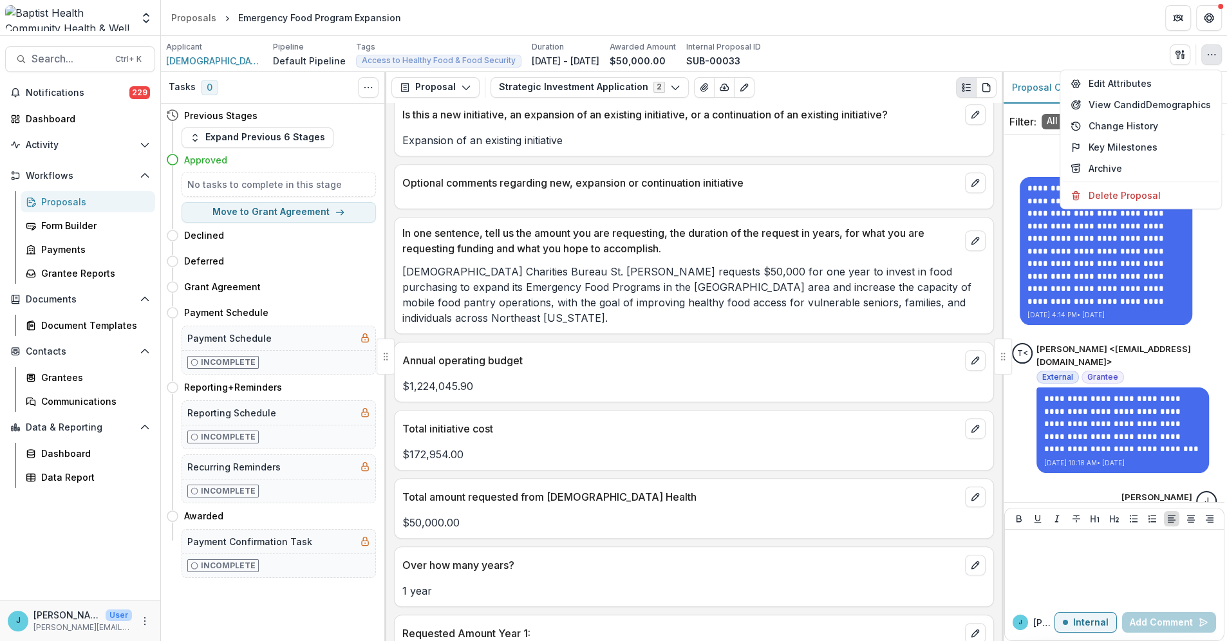
click at [1209, 52] on icon "button" at bounding box center [1212, 55] width 10 height 10
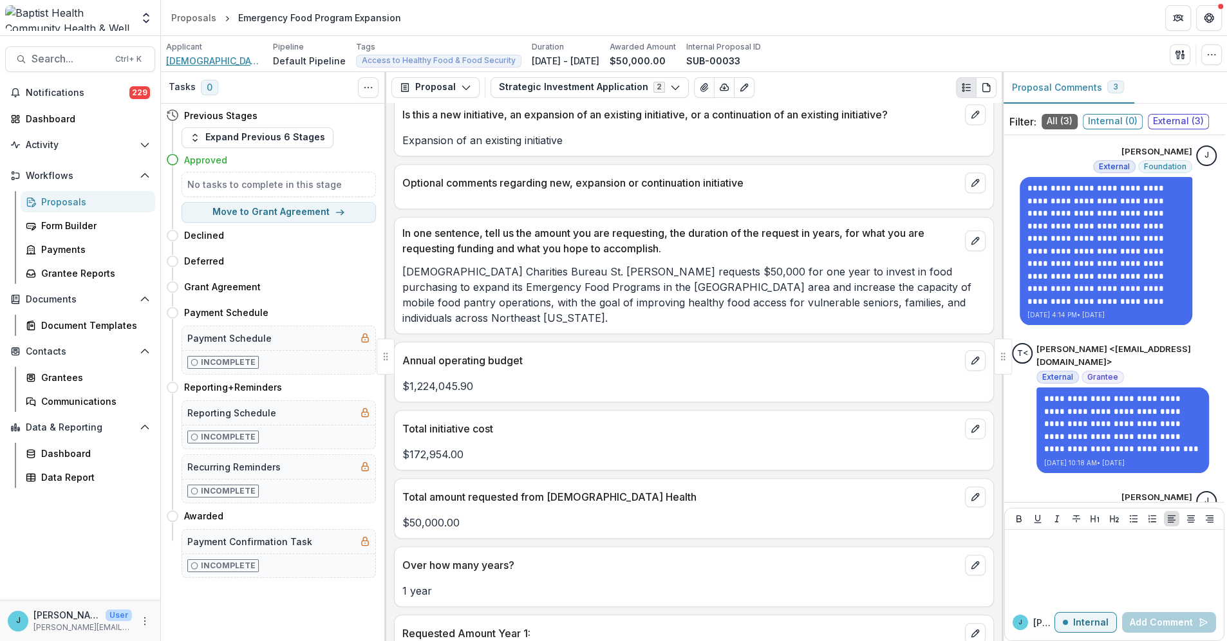
click at [215, 61] on span "[DEMOGRAPHIC_DATA] Charities Bureau, St. Augustine Regional Office" at bounding box center [214, 61] width 97 height 14
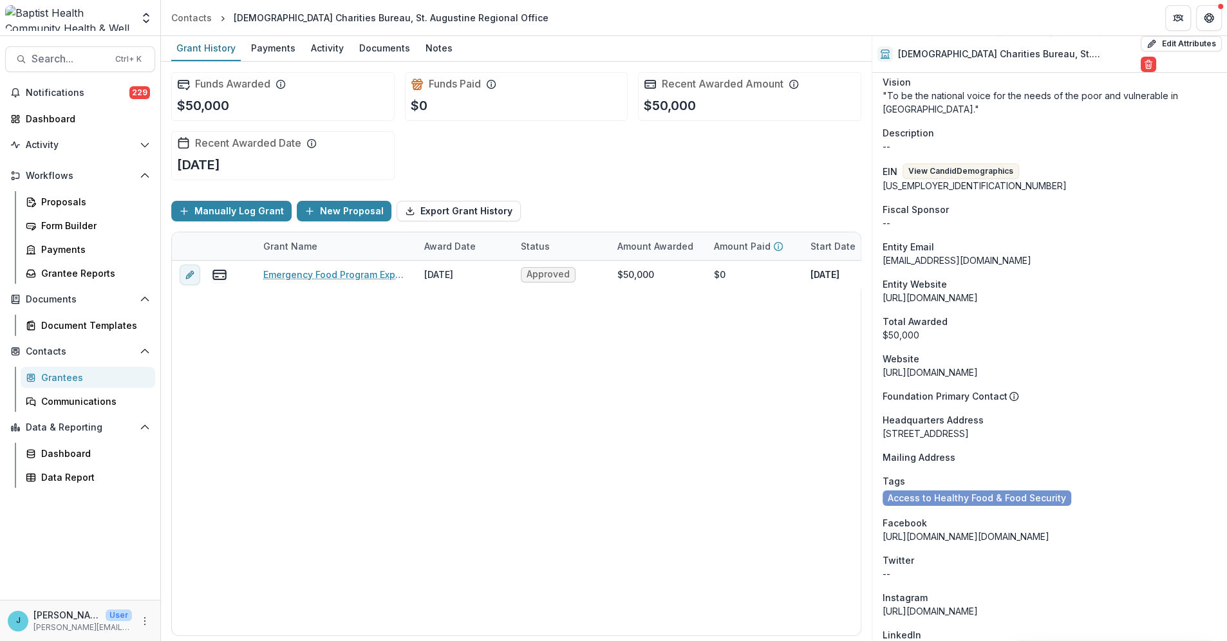
scroll to position [429, 0]
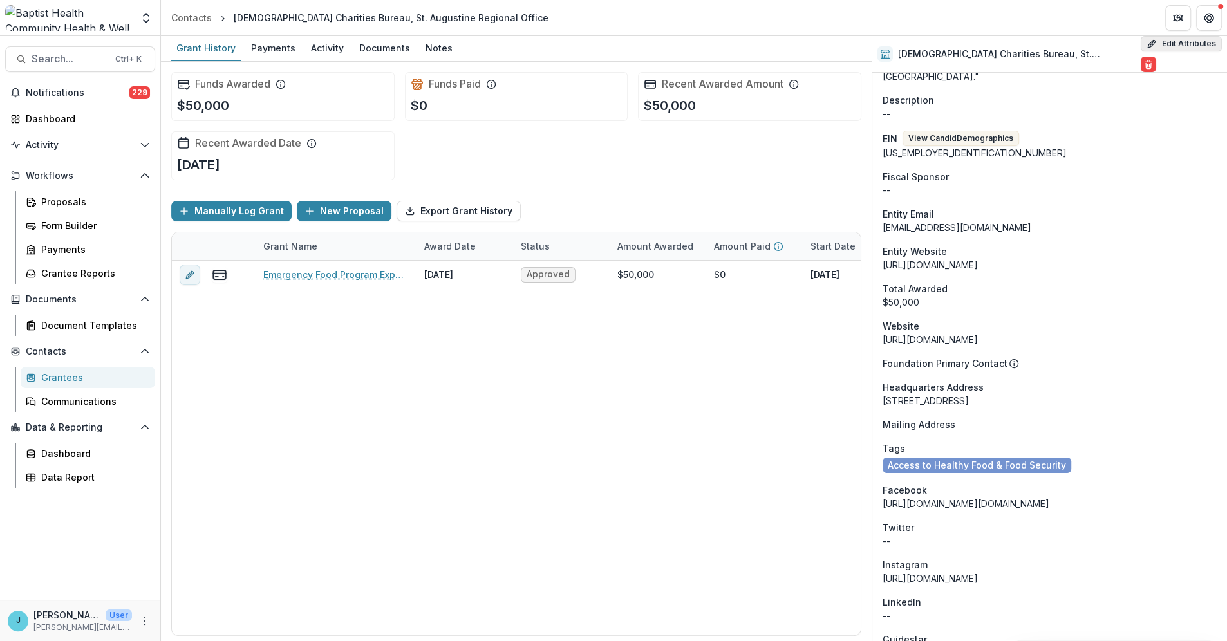
click at [1154, 41] on button "Edit Attributes" at bounding box center [1181, 43] width 81 height 15
select select "**"
select select
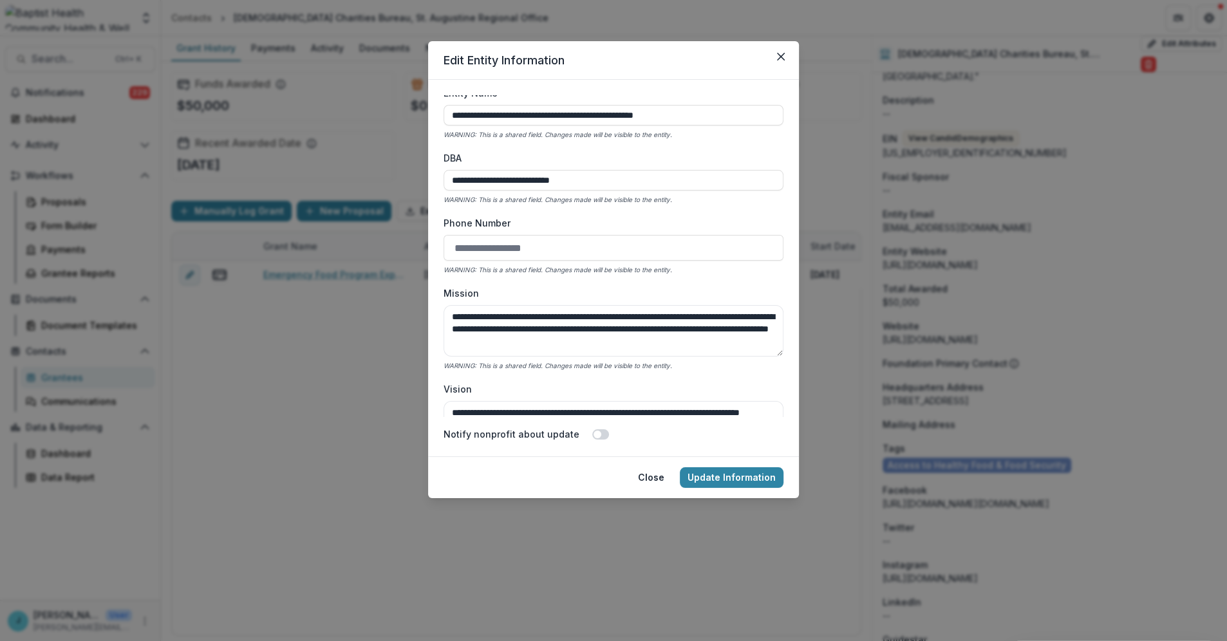
scroll to position [0, 0]
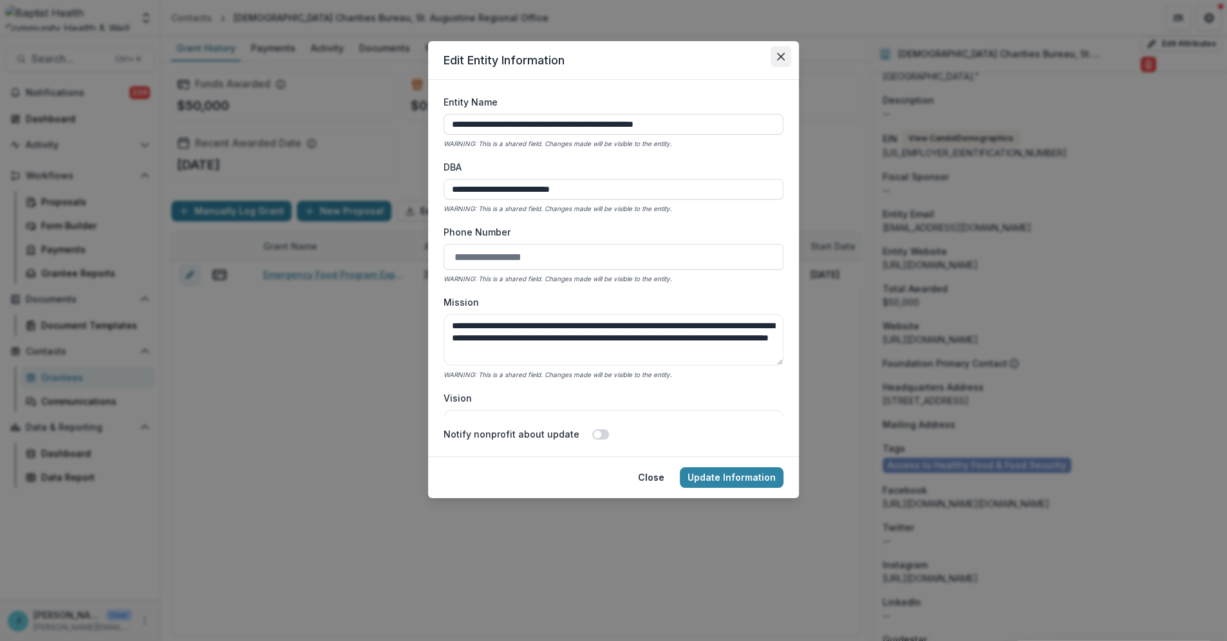
click at [782, 55] on icon "Close" at bounding box center [781, 57] width 8 height 8
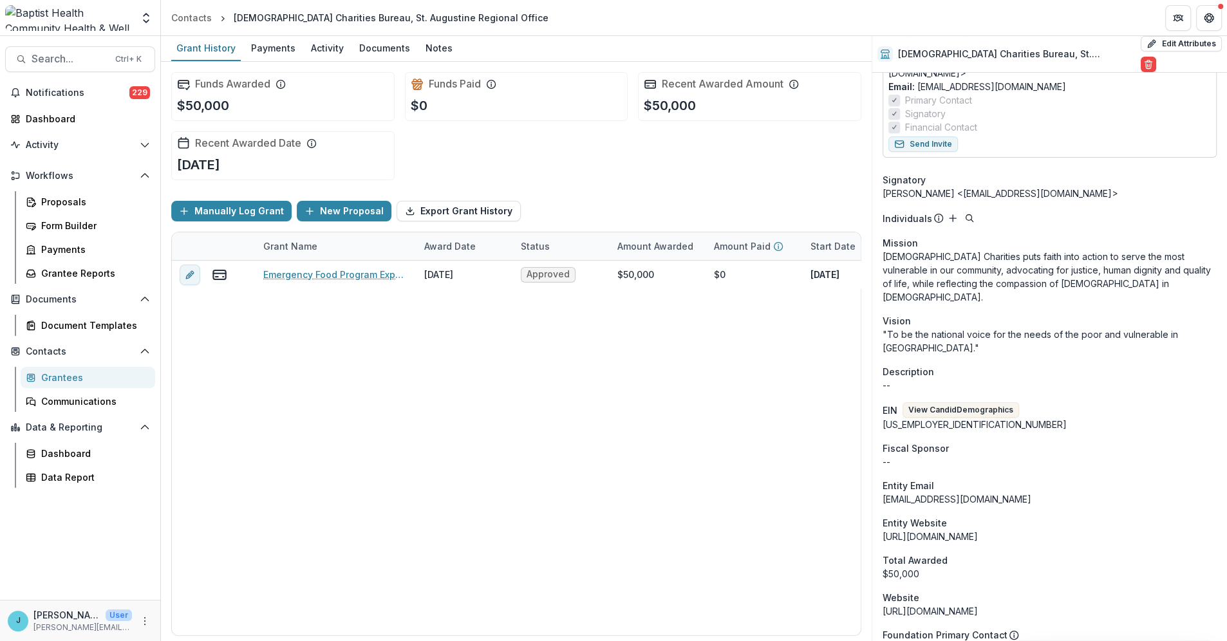
scroll to position [71, 0]
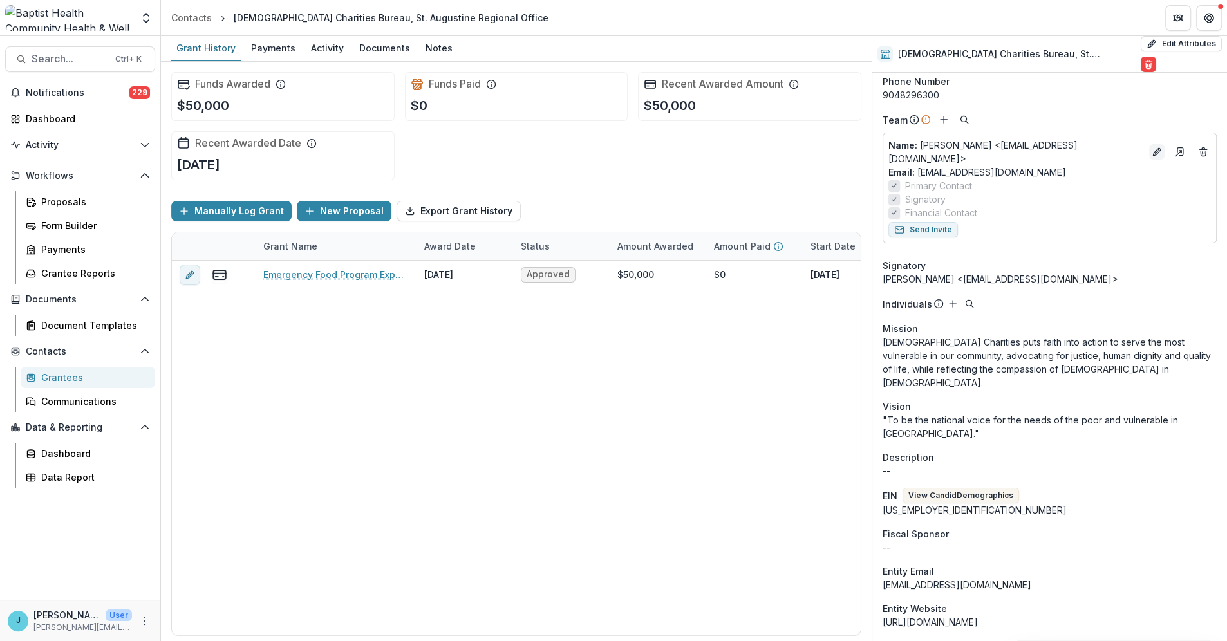
click at [1152, 147] on icon "Edit" at bounding box center [1157, 152] width 10 height 10
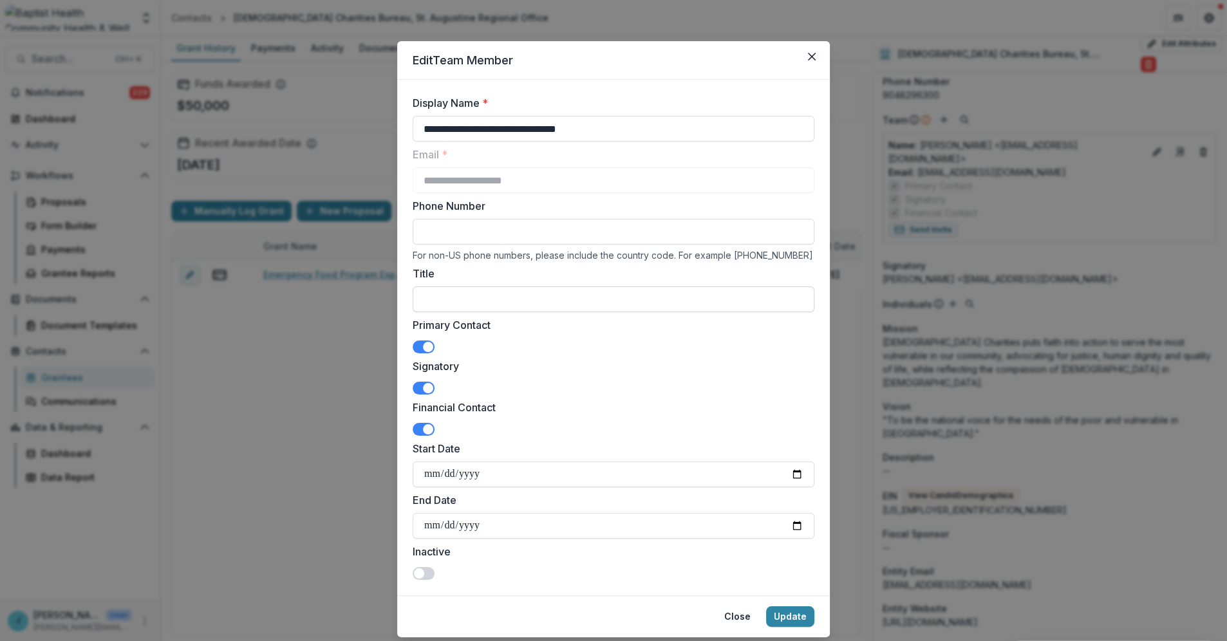
click at [422, 300] on input "Title" at bounding box center [614, 300] width 402 height 26
type input "**********"
click at [435, 234] on input "Phone Number" at bounding box center [614, 232] width 402 height 26
paste input "**********"
click at [442, 232] on input "**********" at bounding box center [614, 232] width 402 height 26
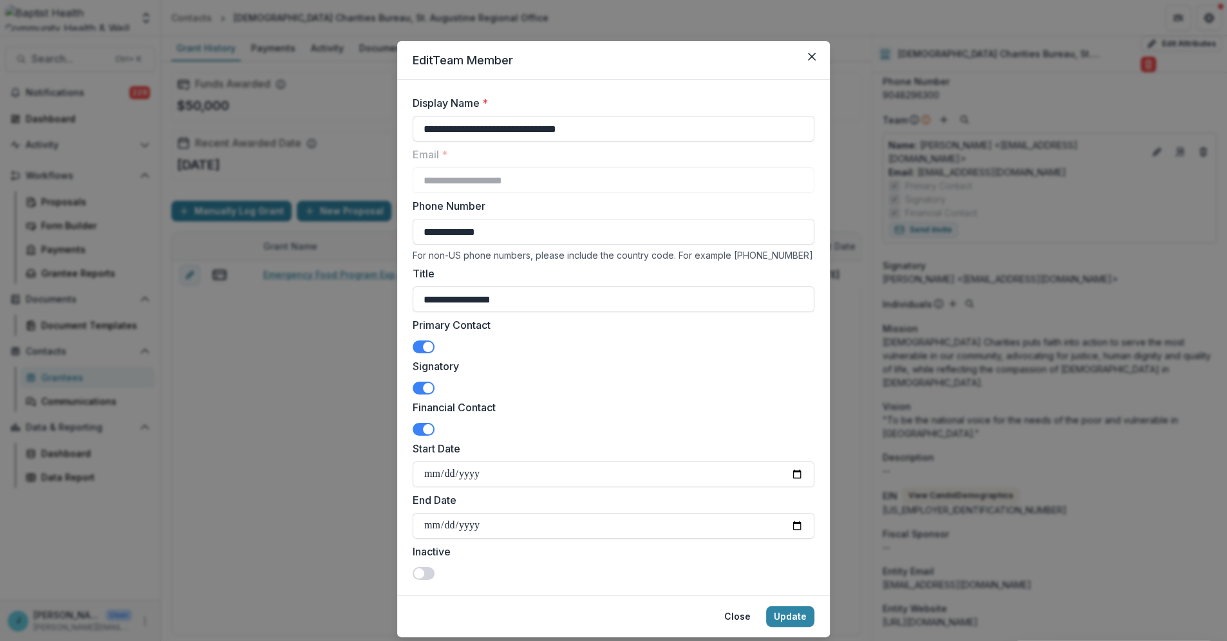
drag, startPoint x: 507, startPoint y: 232, endPoint x: 483, endPoint y: 230, distance: 24.5
click at [483, 230] on input "**********" at bounding box center [614, 232] width 402 height 26
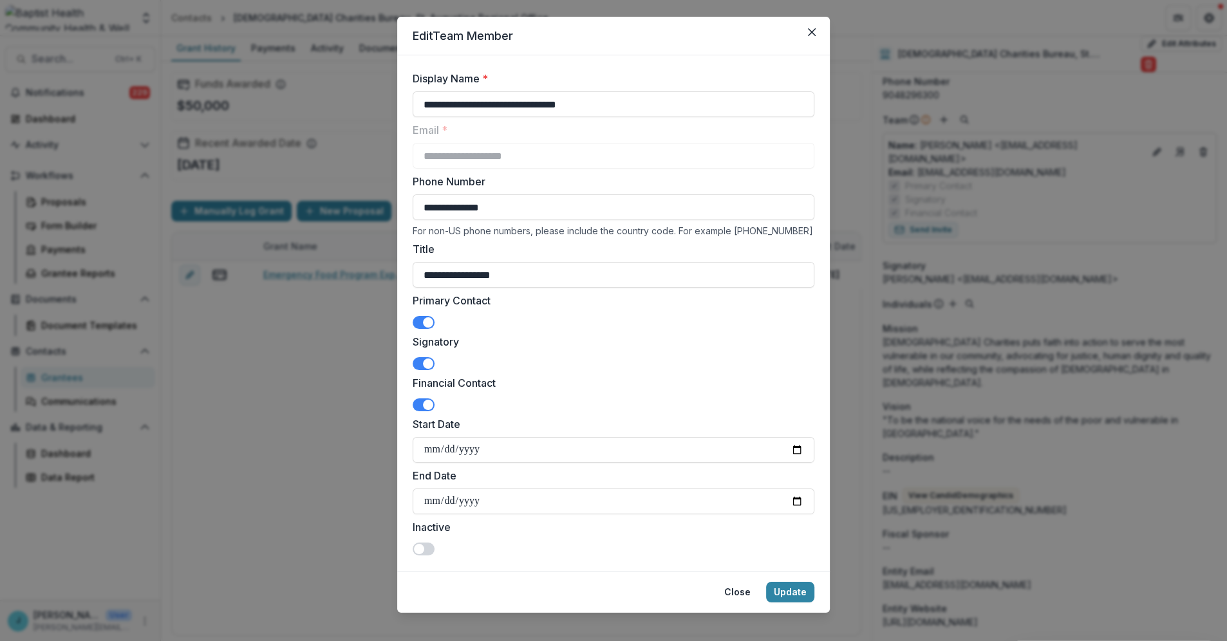
scroll to position [37, 0]
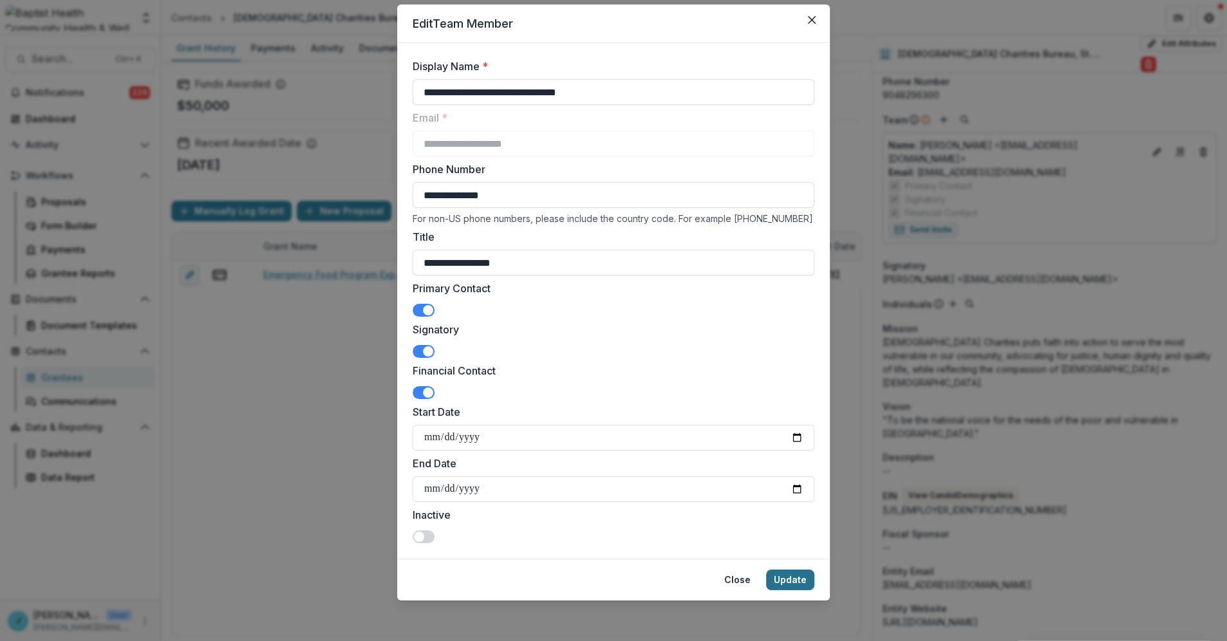
type input "**********"
click at [786, 583] on button "Update" at bounding box center [790, 580] width 48 height 21
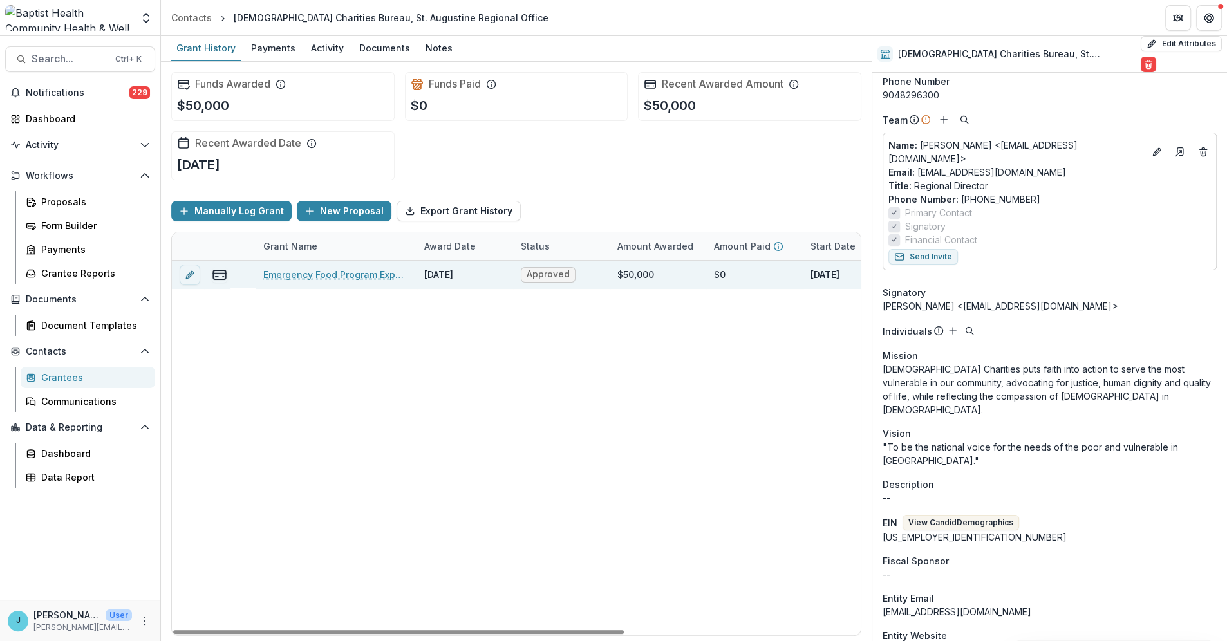
click at [330, 271] on link "Emergency Food Program Expansion" at bounding box center [336, 275] width 146 height 14
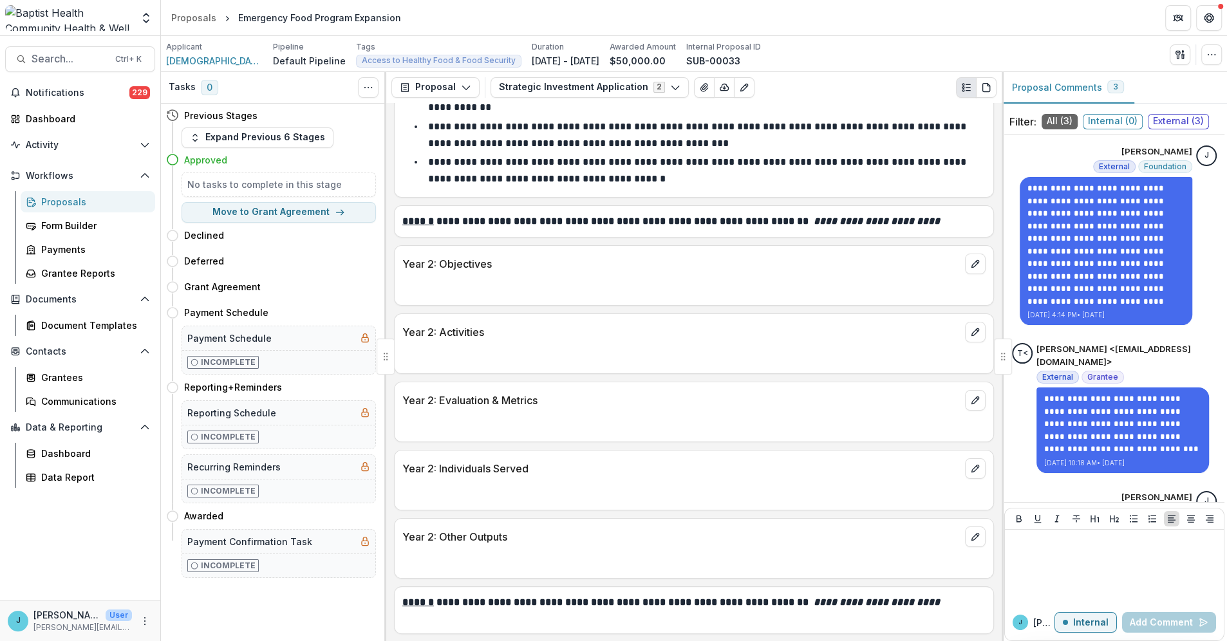
scroll to position [5223, 0]
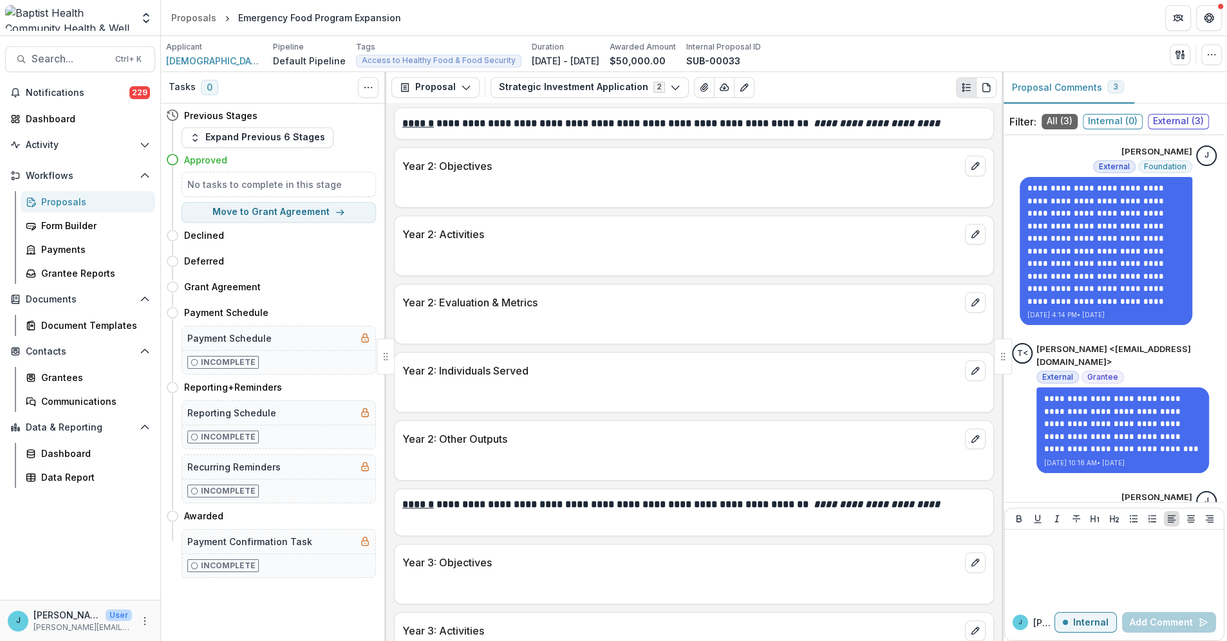
click at [41, 203] on div "Proposals" at bounding box center [93, 202] width 104 height 14
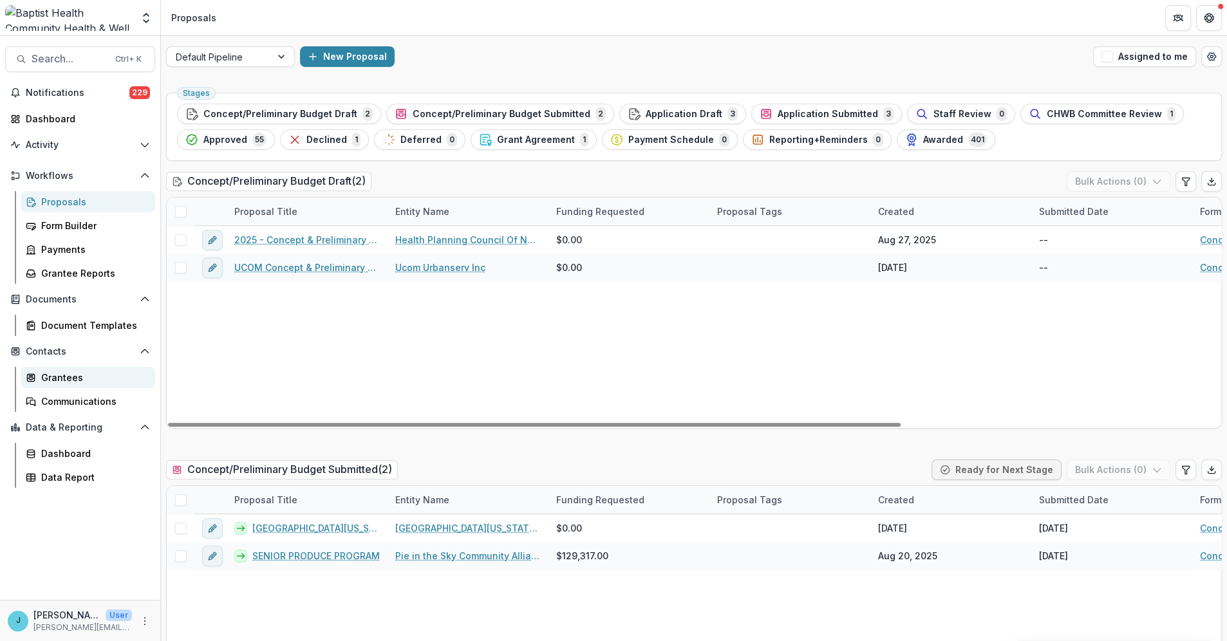
click at [72, 373] on div "Grantees" at bounding box center [93, 378] width 104 height 14
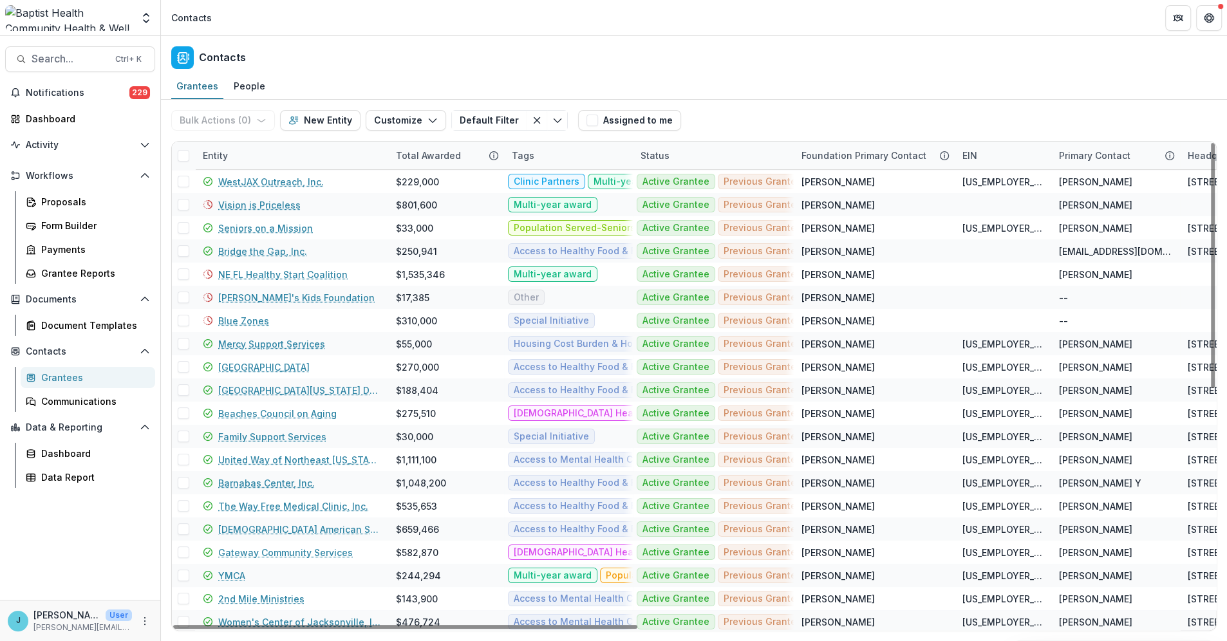
click at [247, 155] on div "Entity" at bounding box center [291, 156] width 193 height 28
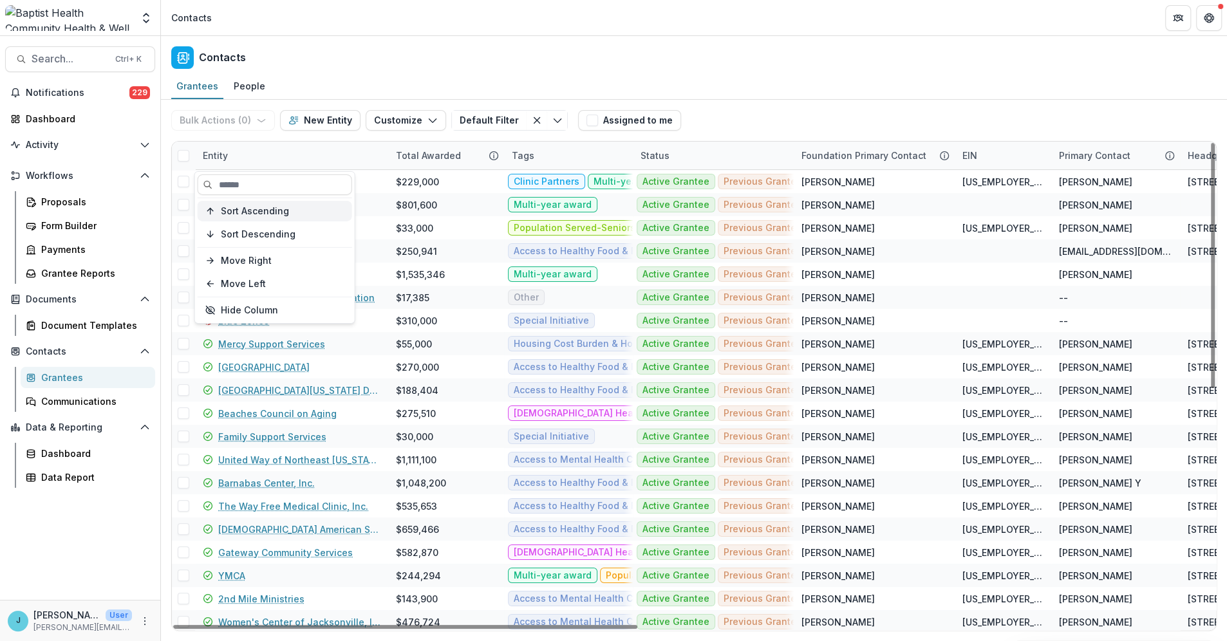
click at [243, 209] on span "Sort Ascending" at bounding box center [255, 210] width 68 height 11
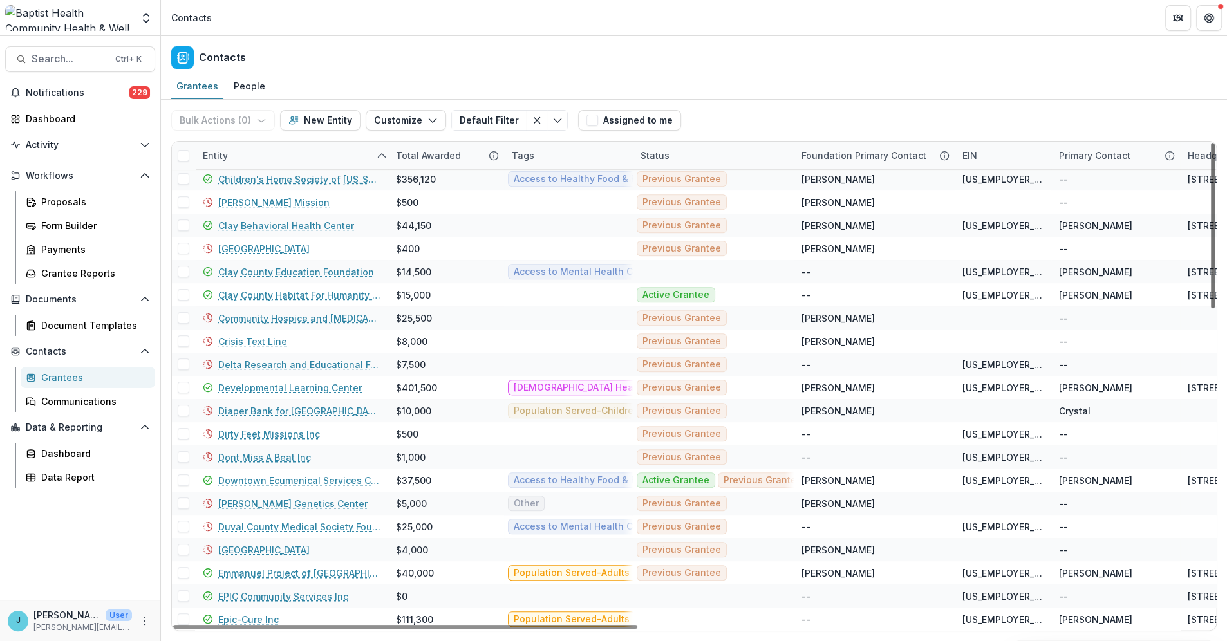
scroll to position [686, 0]
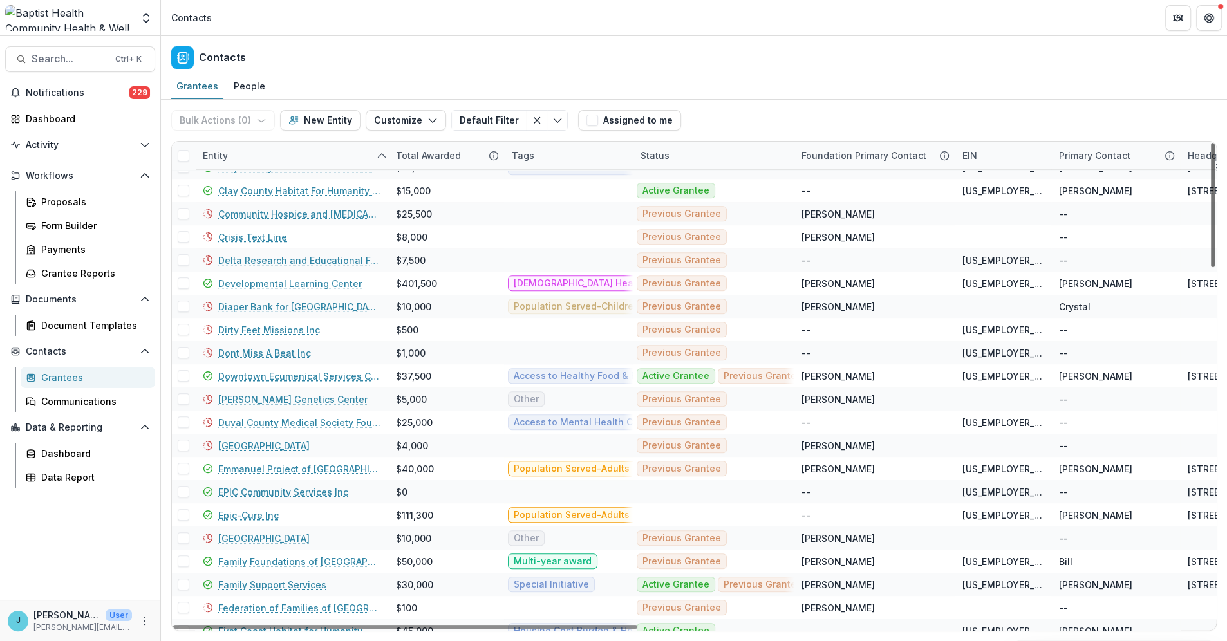
drag, startPoint x: 1211, startPoint y: 166, endPoint x: 1188, endPoint y: 473, distance: 308.0
click at [1211, 267] on div at bounding box center [1213, 205] width 4 height 124
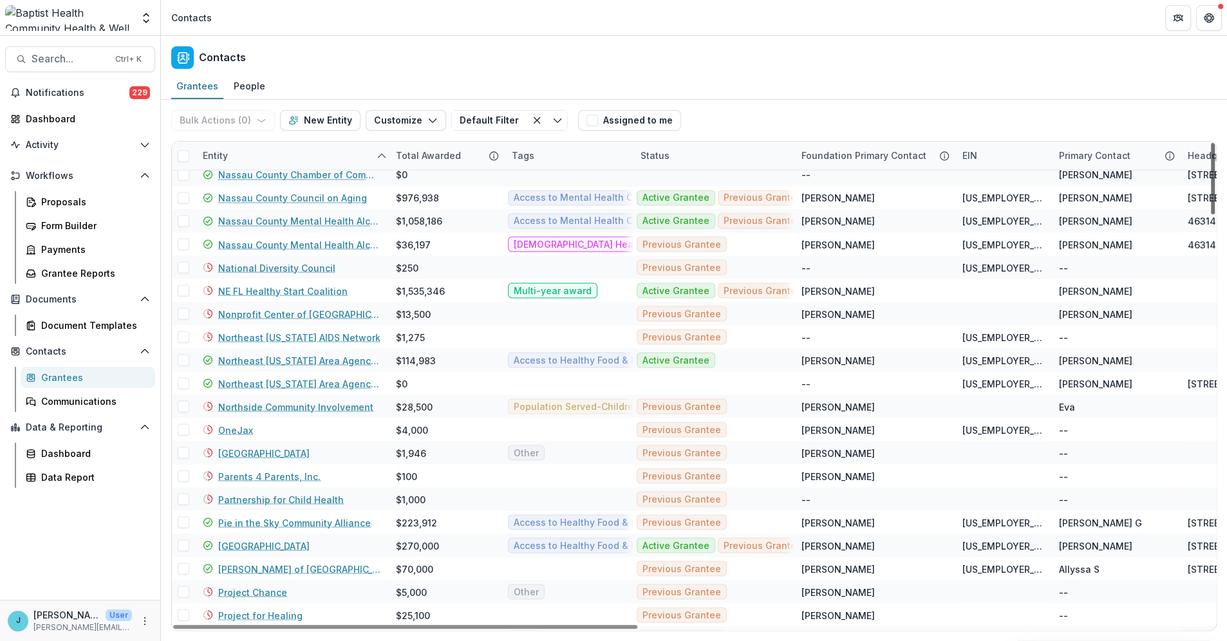
drag, startPoint x: 1212, startPoint y: 375, endPoint x: 1201, endPoint y: 626, distance: 250.7
click at [1211, 214] on div at bounding box center [1213, 178] width 4 height 71
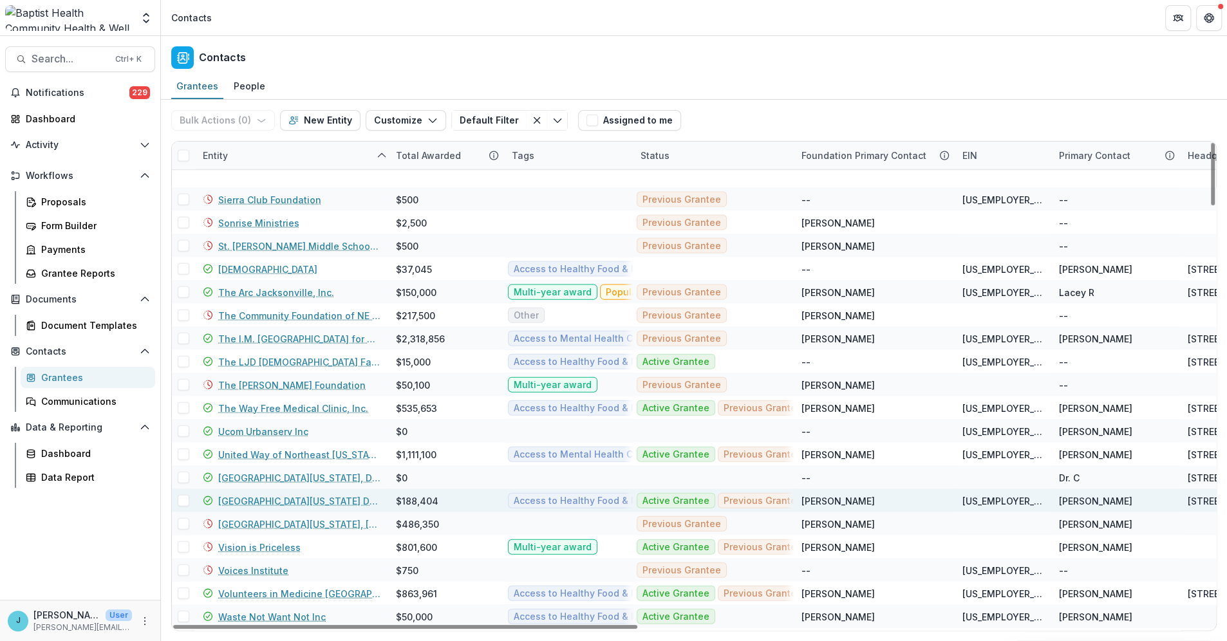
scroll to position [3248, 0]
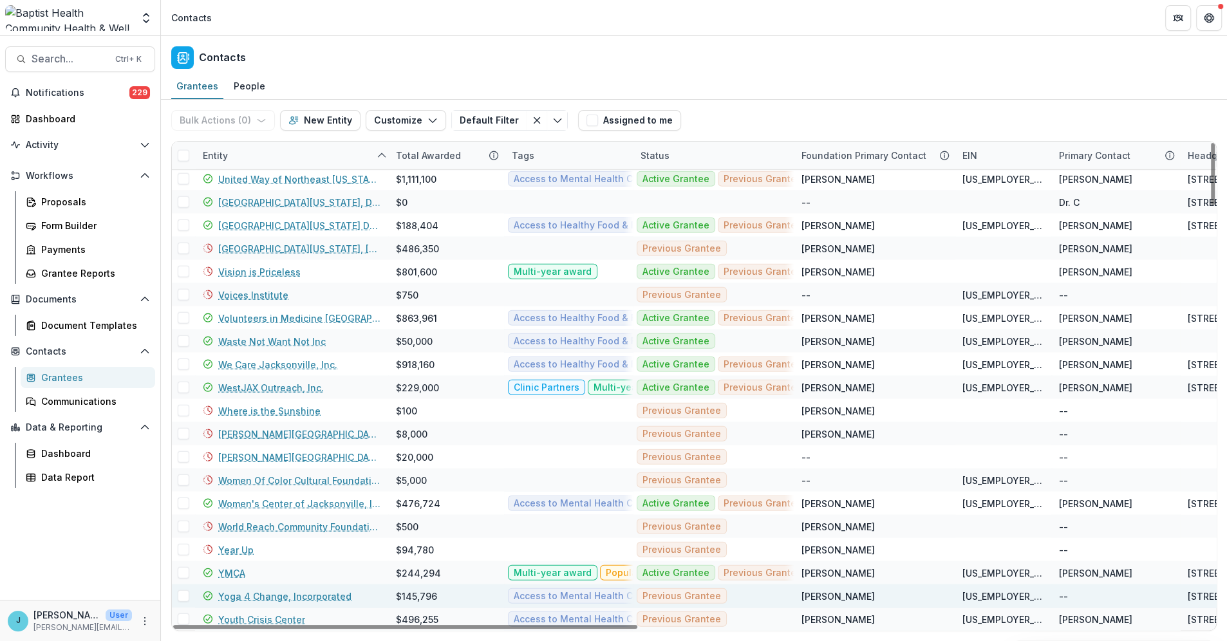
click at [266, 600] on link "Yoga 4 Change, Incorporated" at bounding box center [284, 597] width 133 height 14
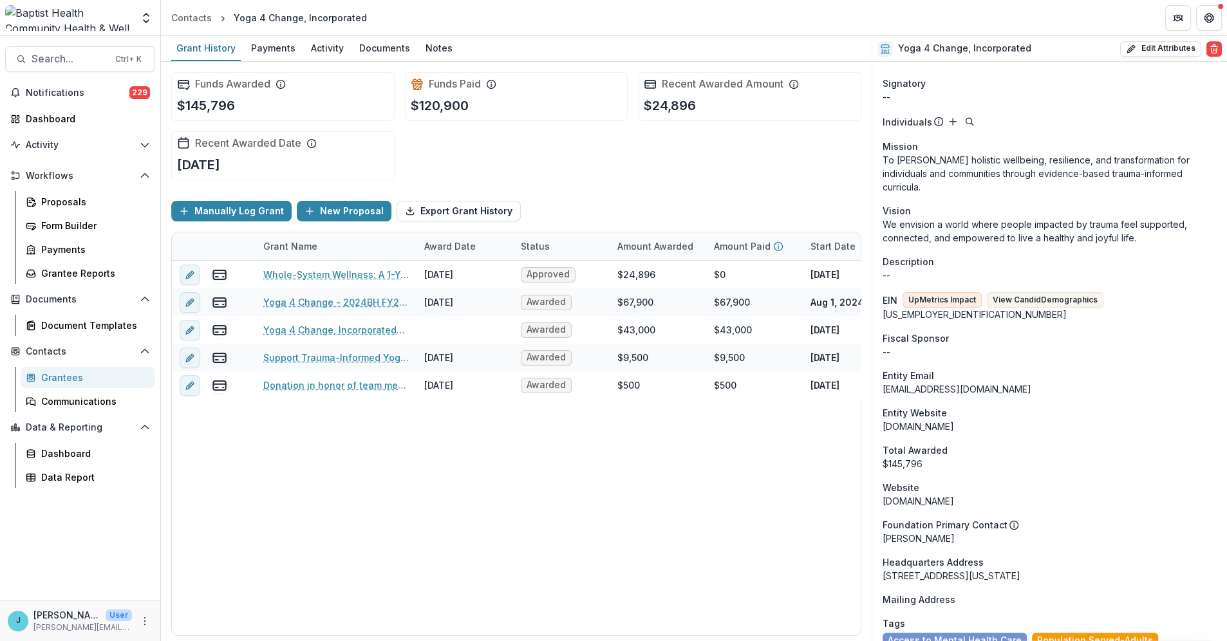
scroll to position [644, 0]
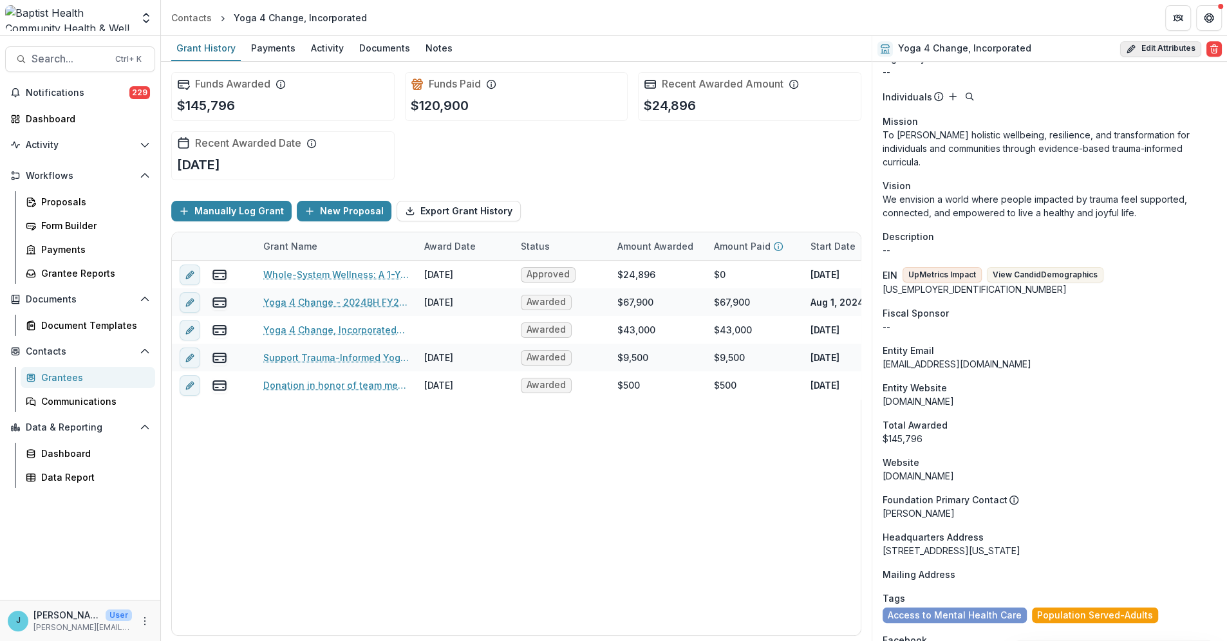
click at [1158, 44] on button "Edit Attributes" at bounding box center [1160, 48] width 81 height 15
select select "**"
select select "**********"
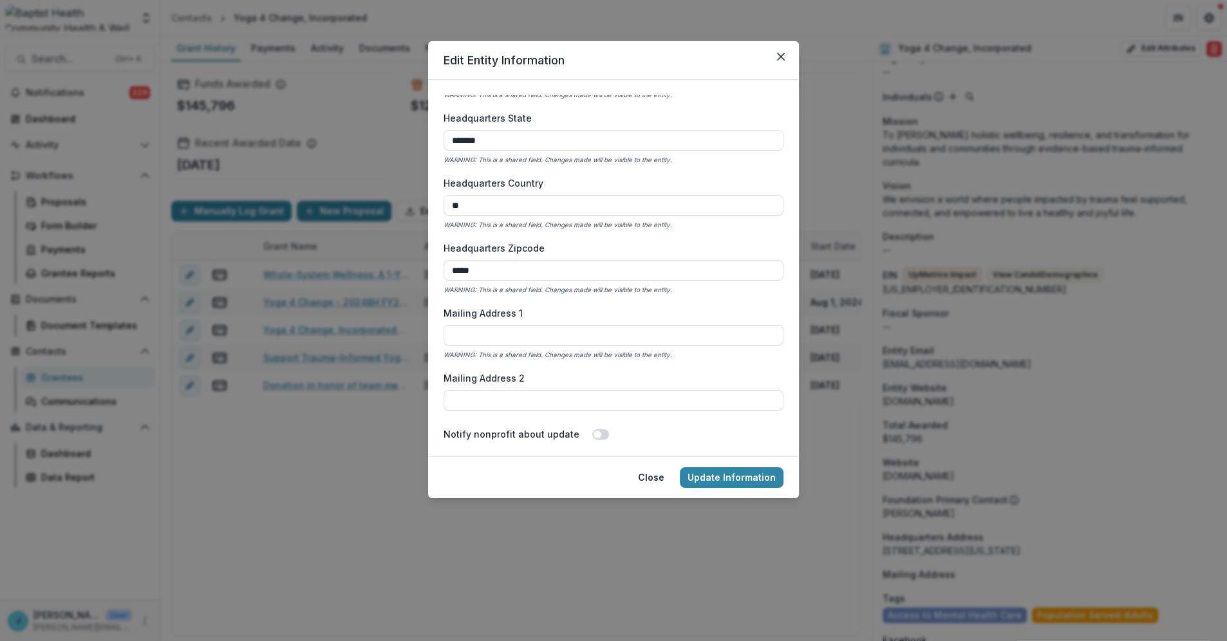
scroll to position [1001, 0]
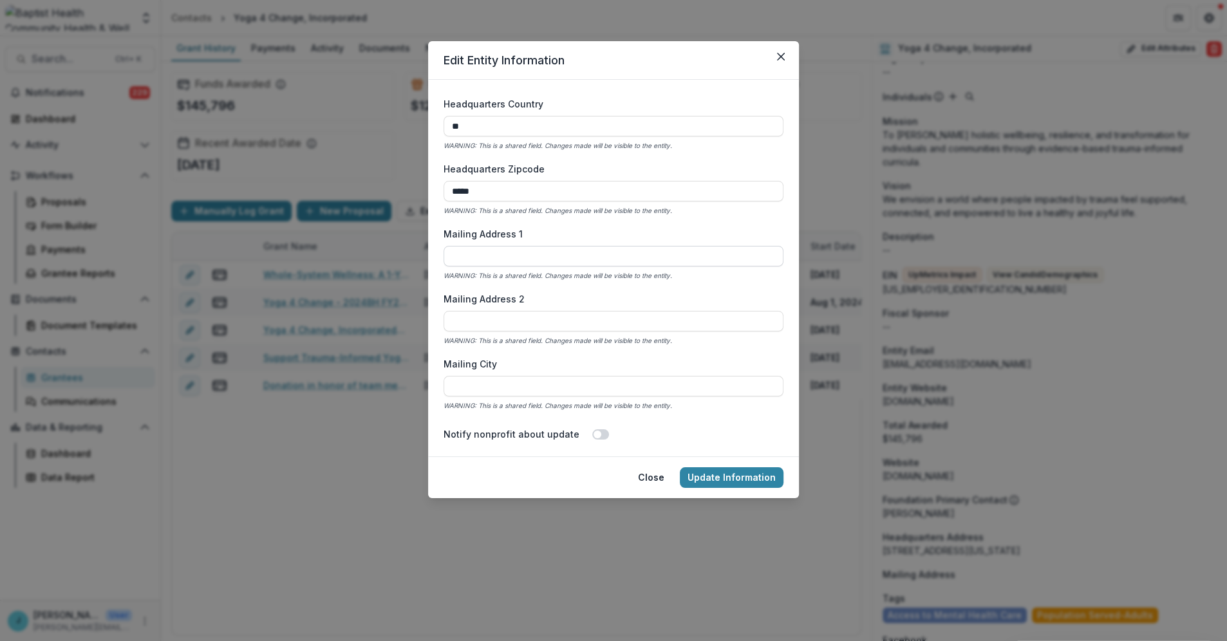
click at [478, 253] on input "Mailing Address 1" at bounding box center [614, 256] width 340 height 21
type input "*"
type input "**********"
click at [461, 384] on input "Mailing City" at bounding box center [614, 386] width 340 height 21
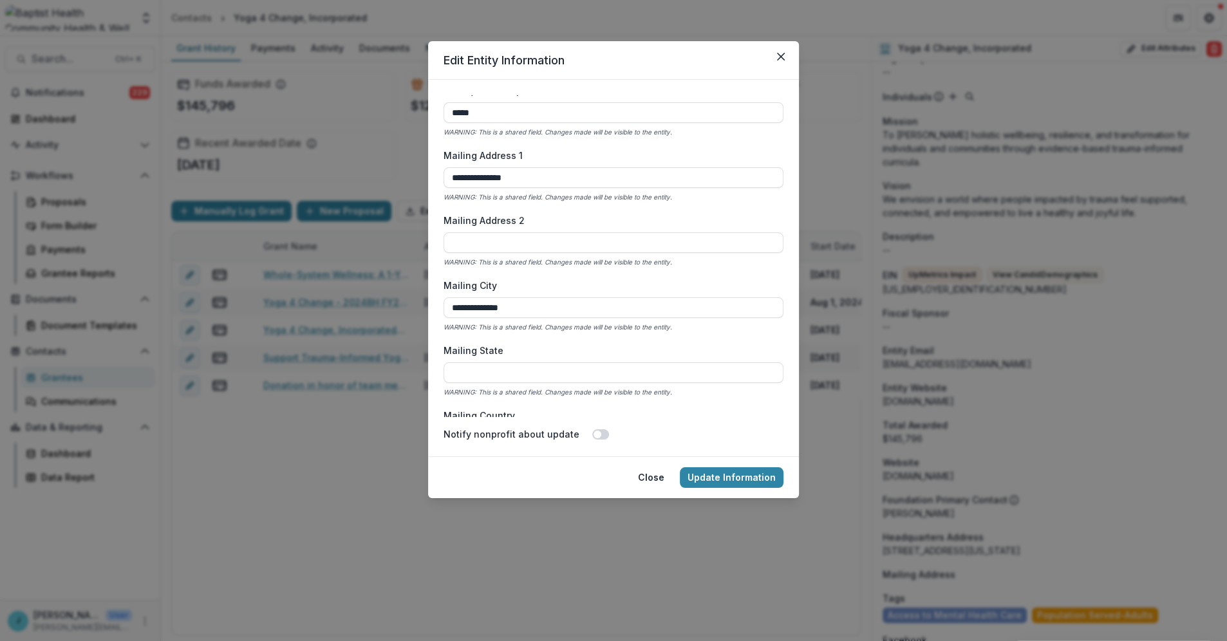
scroll to position [1144, 0]
type input "**********"
click at [467, 305] on input "Mailing State" at bounding box center [614, 308] width 340 height 21
type input "**"
click at [478, 370] on input "Mailing Country" at bounding box center [614, 373] width 340 height 21
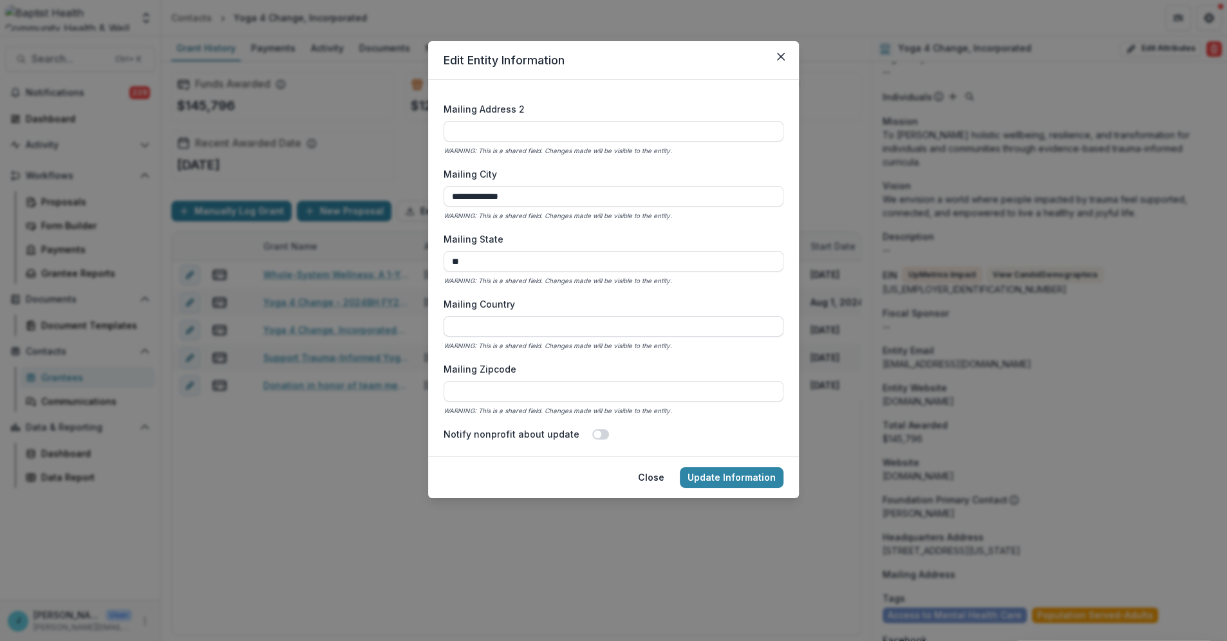
scroll to position [1288, 0]
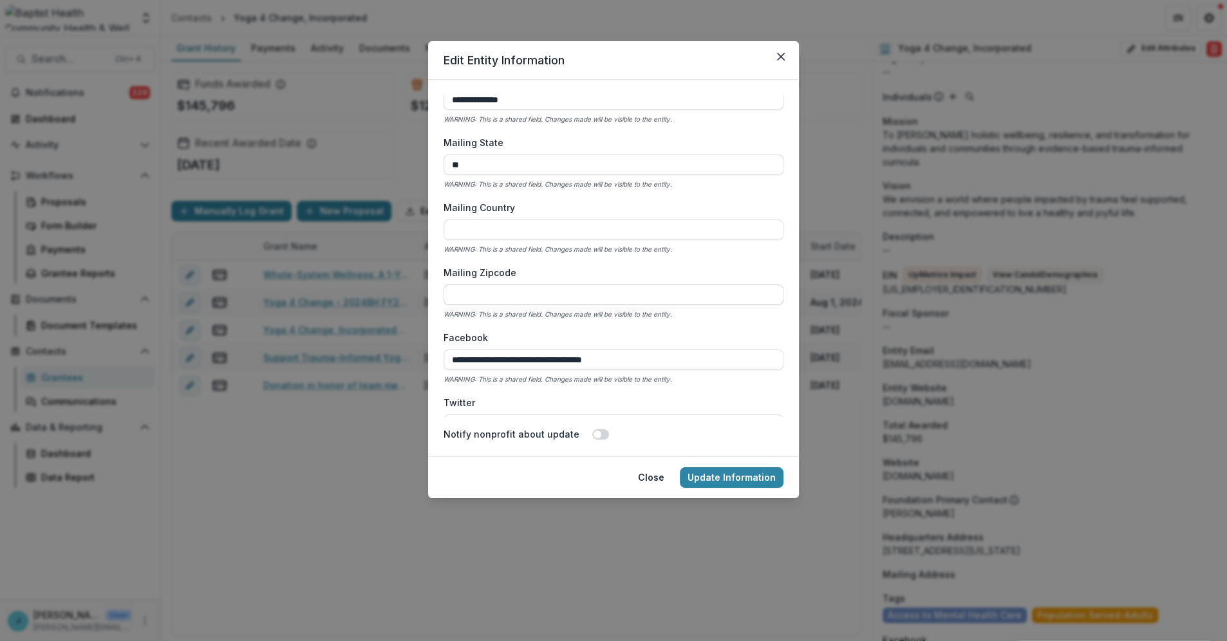
click at [484, 299] on input "Mailing Zipcode" at bounding box center [614, 295] width 340 height 21
type input "*****"
click at [717, 476] on button "Update Information" at bounding box center [732, 477] width 104 height 21
